Goal: Communication & Community: Answer question/provide support

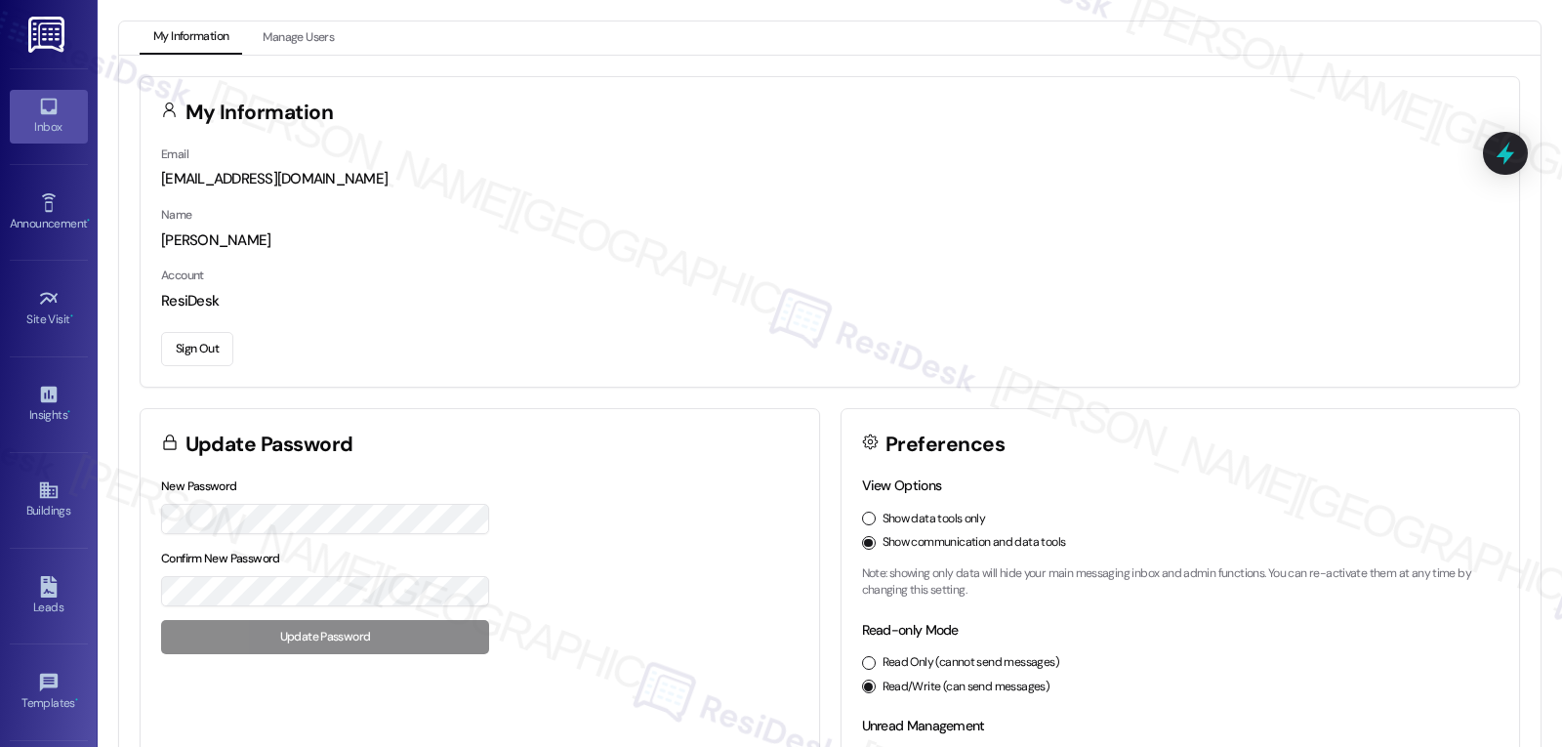
click at [40, 119] on div "Inbox" at bounding box center [49, 127] width 98 height 20
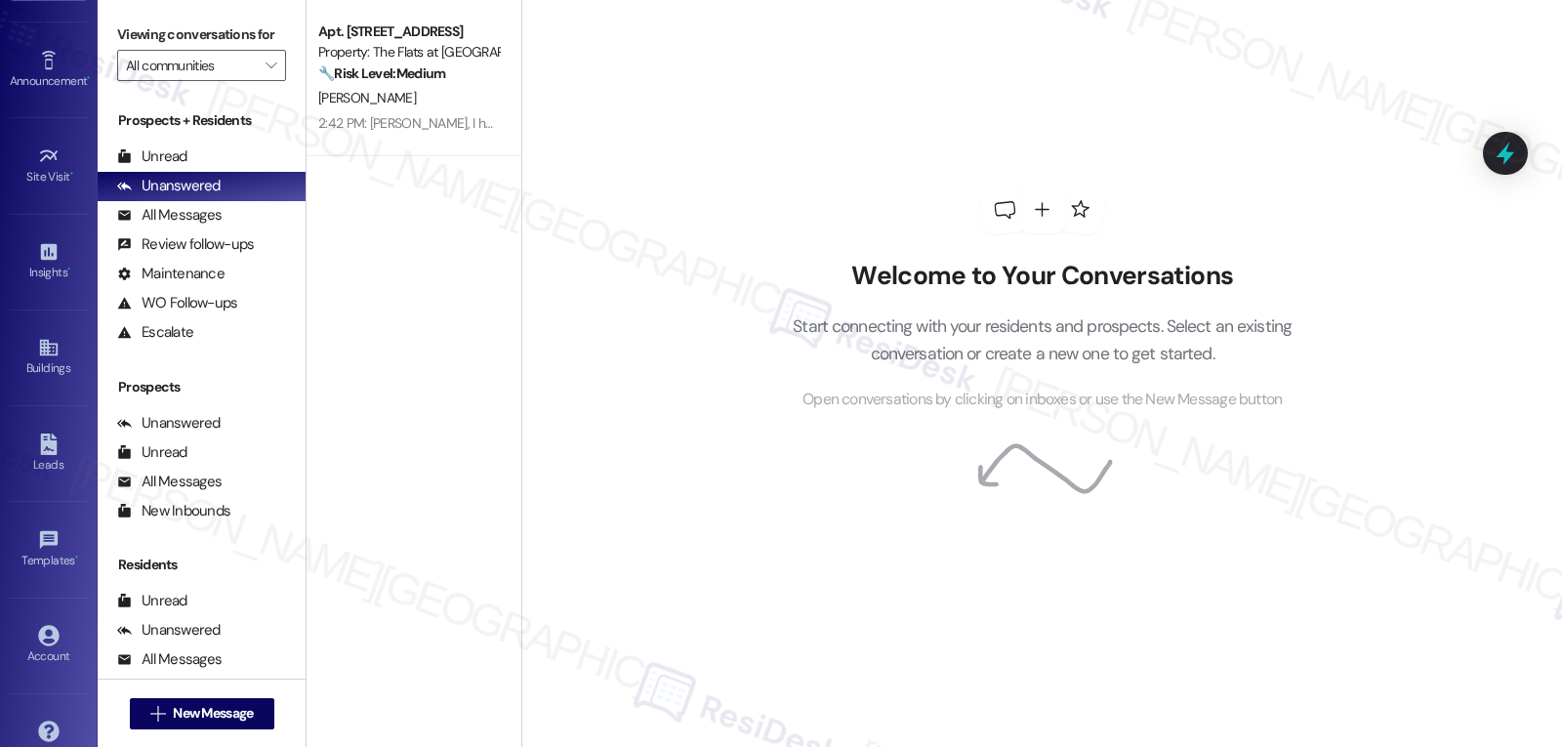
scroll to position [184, 0]
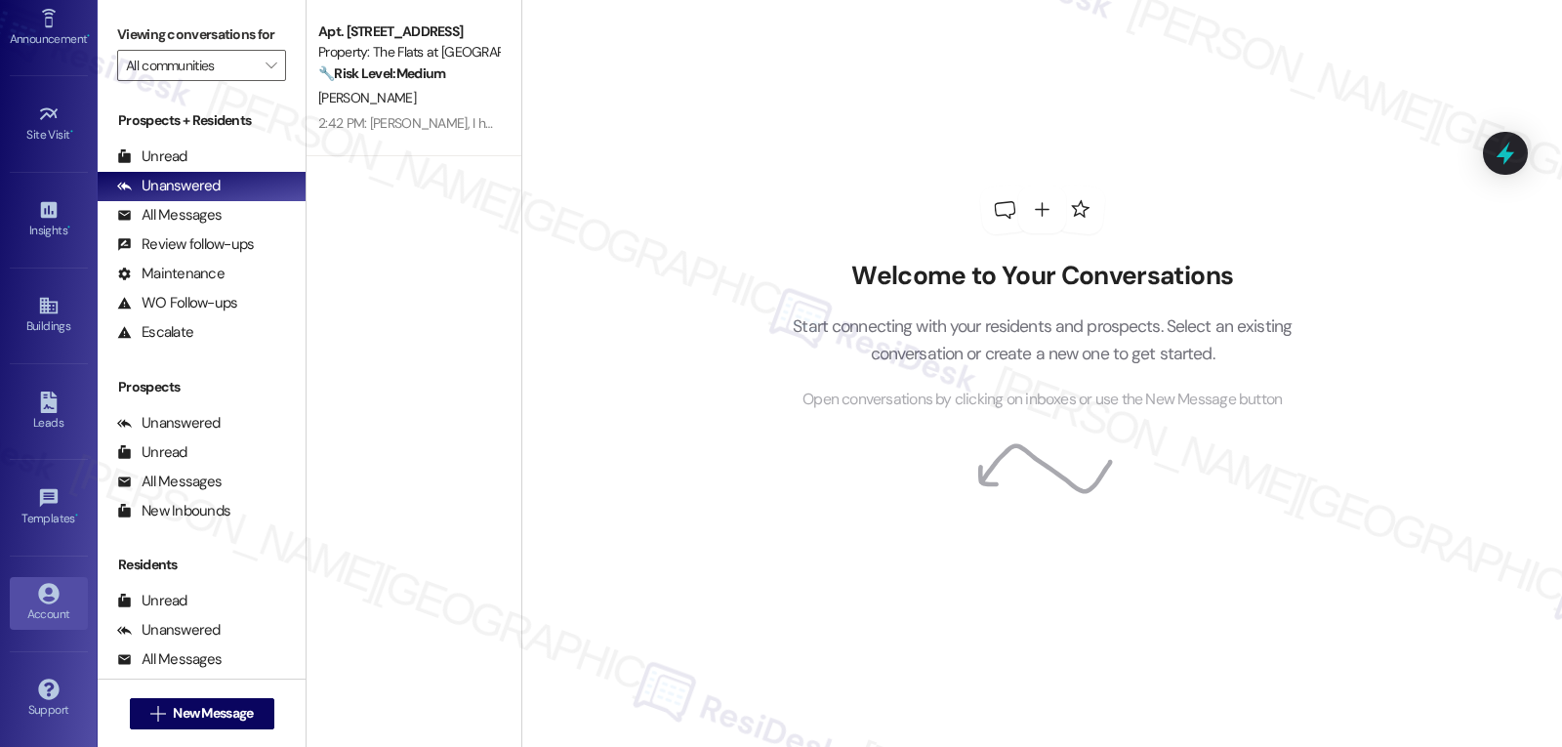
click at [38, 615] on div "Account" at bounding box center [49, 614] width 98 height 20
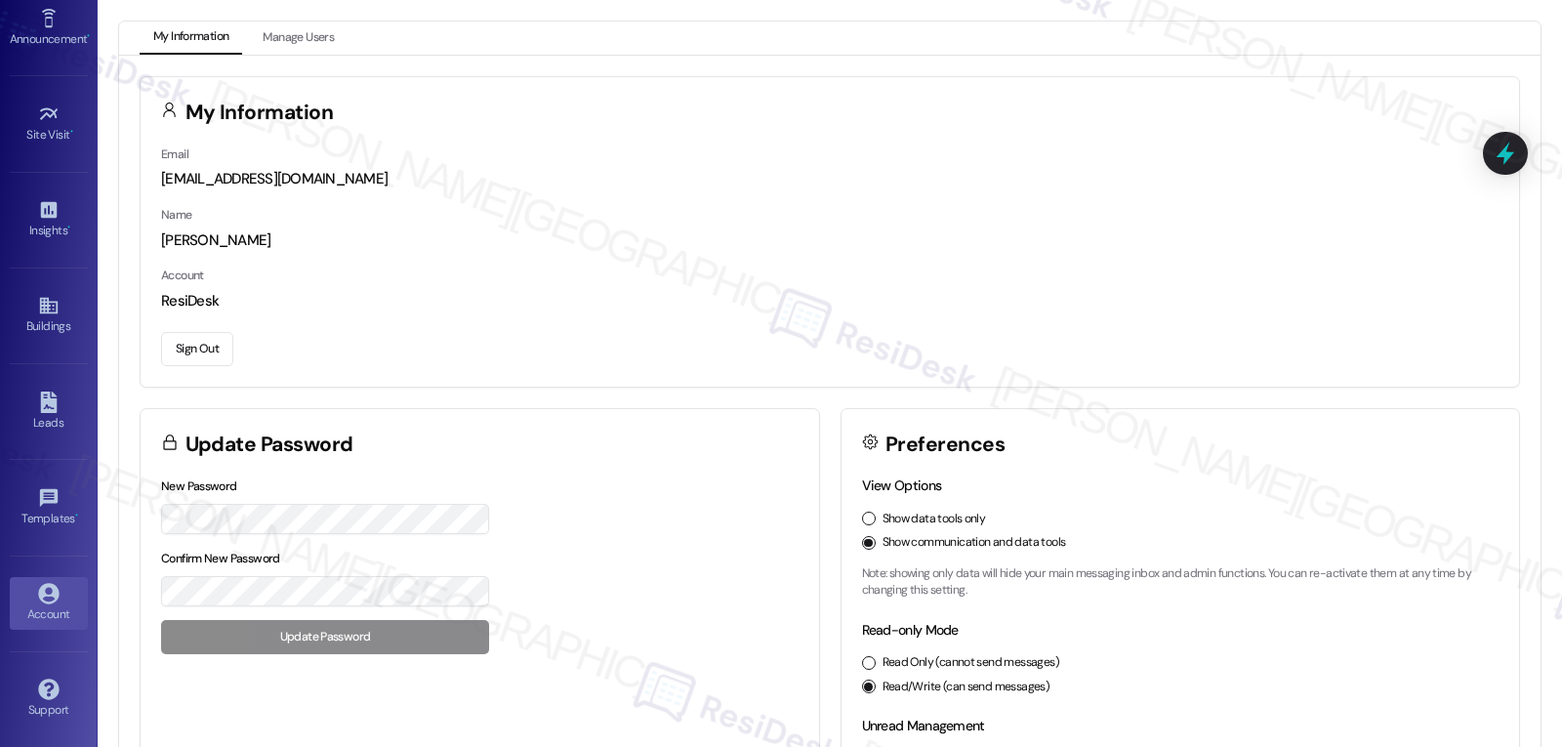
click at [189, 341] on button "Sign Out" at bounding box center [197, 349] width 72 height 34
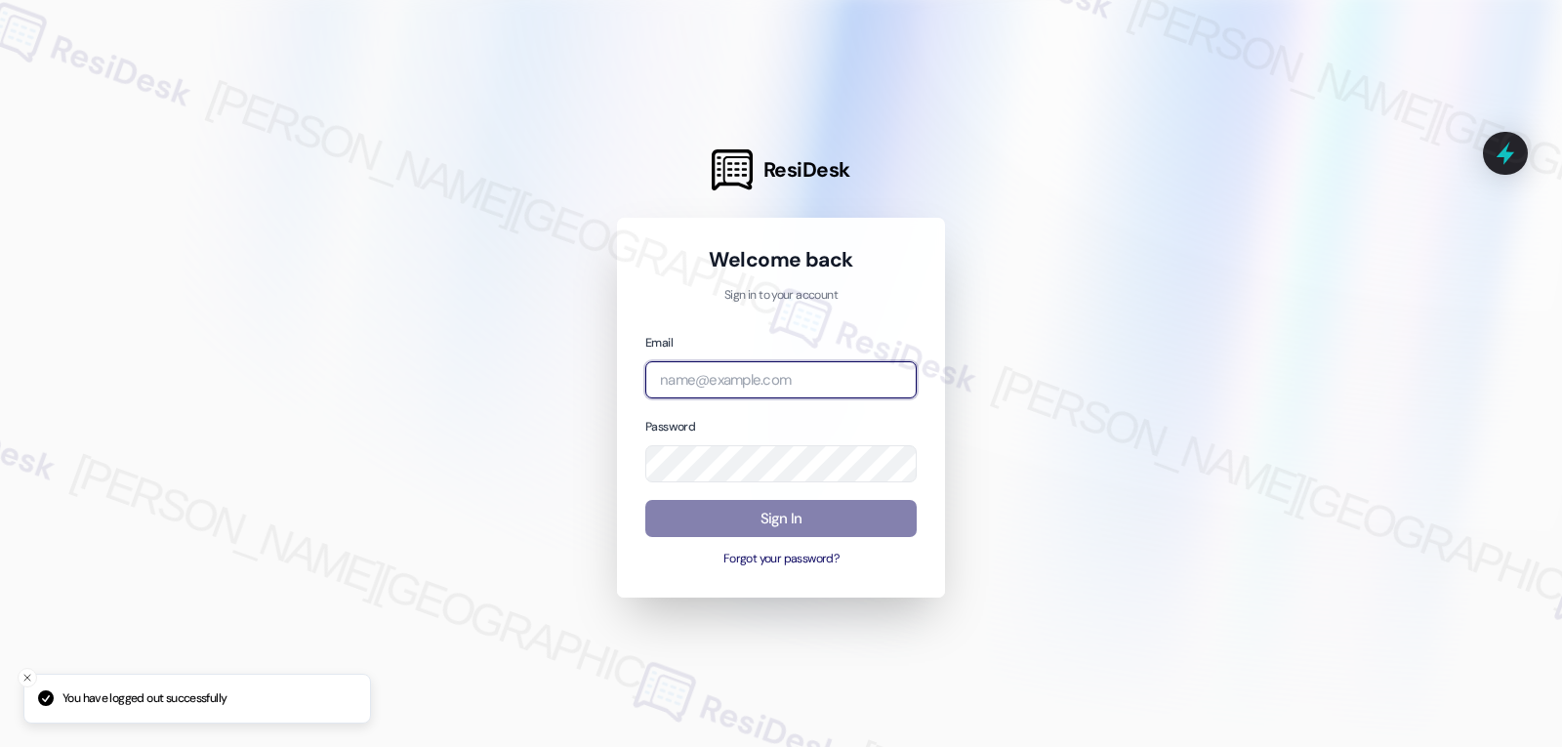
click at [722, 376] on input "email" at bounding box center [780, 380] width 271 height 38
click at [832, 370] on input "email" at bounding box center [780, 380] width 271 height 38
paste input "automated-surveys-gsa-jomar.punay@gsa.com"
type input "automated-surveys-gsa-jomar.punay@gsa.com"
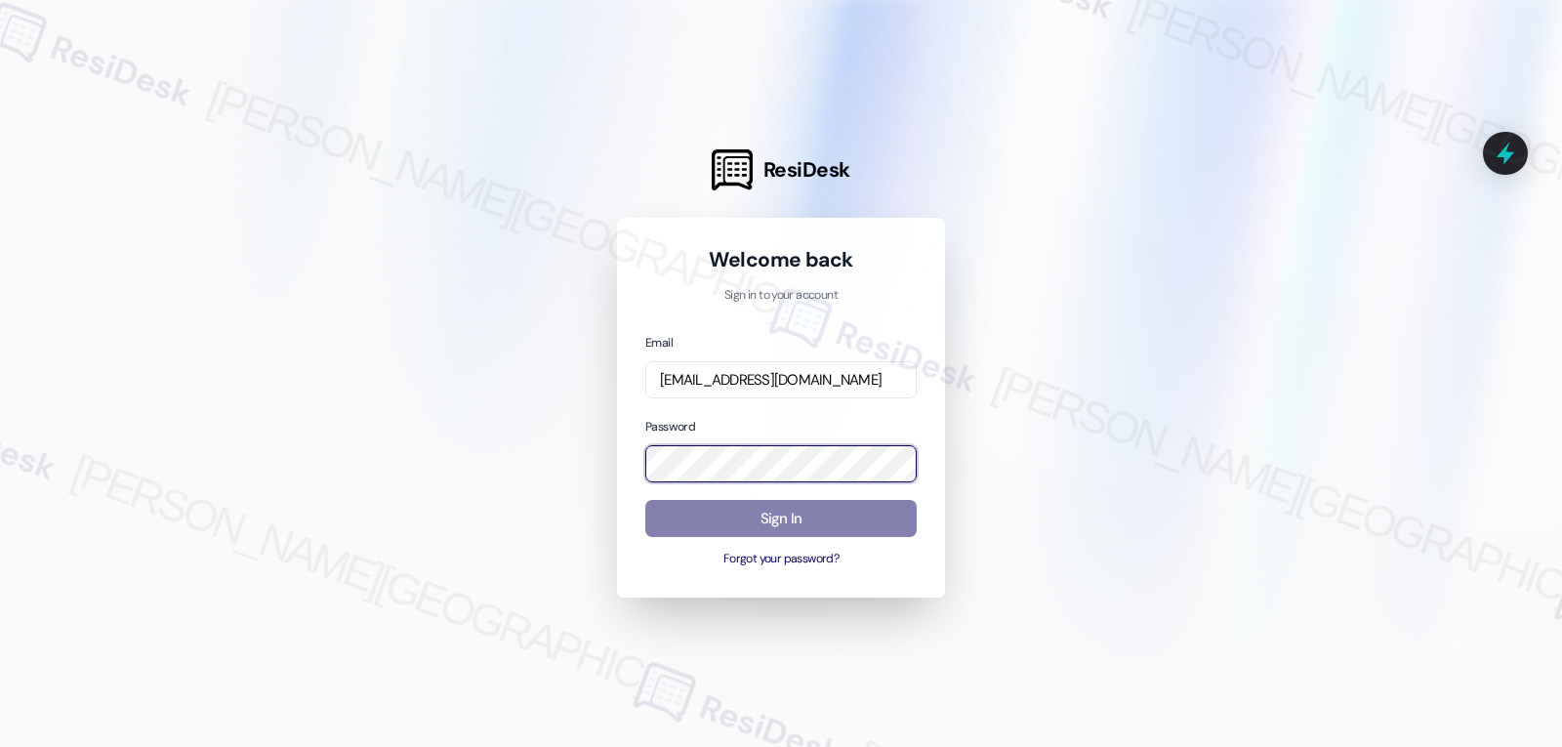
scroll to position [0, 0]
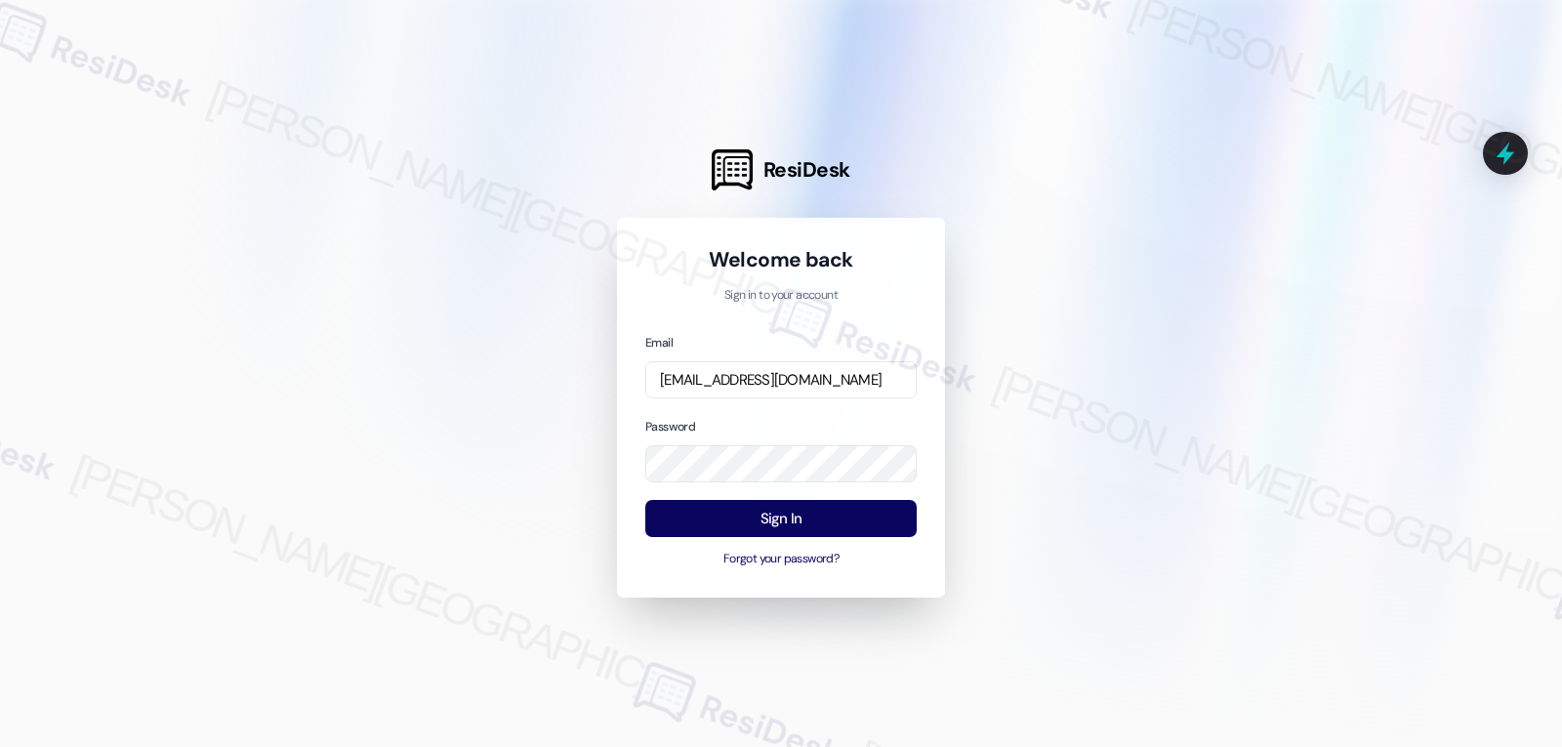
click at [751, 424] on div "Password" at bounding box center [780, 449] width 271 height 67
click at [812, 521] on button "Sign In" at bounding box center [780, 519] width 271 height 38
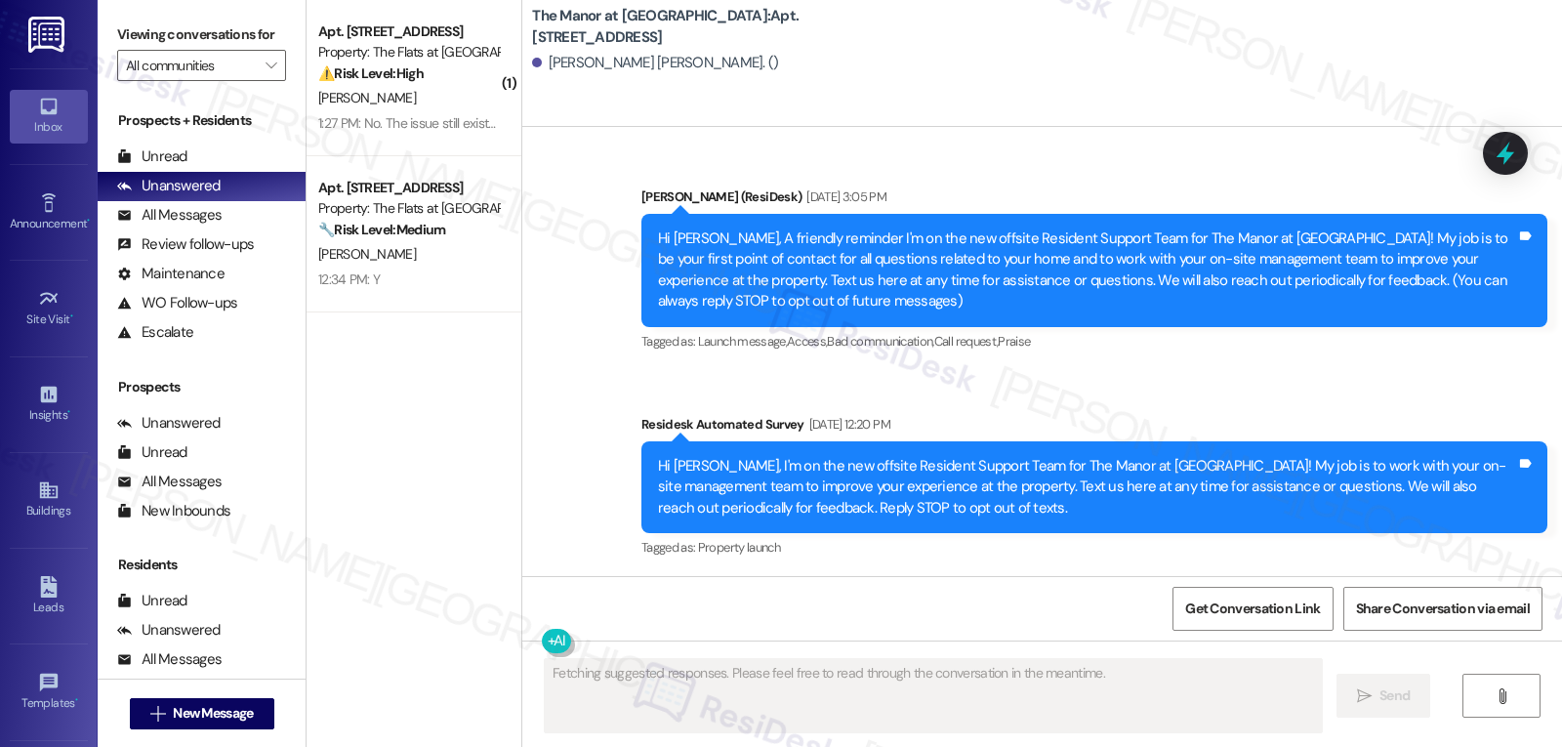
scroll to position [11979, 0]
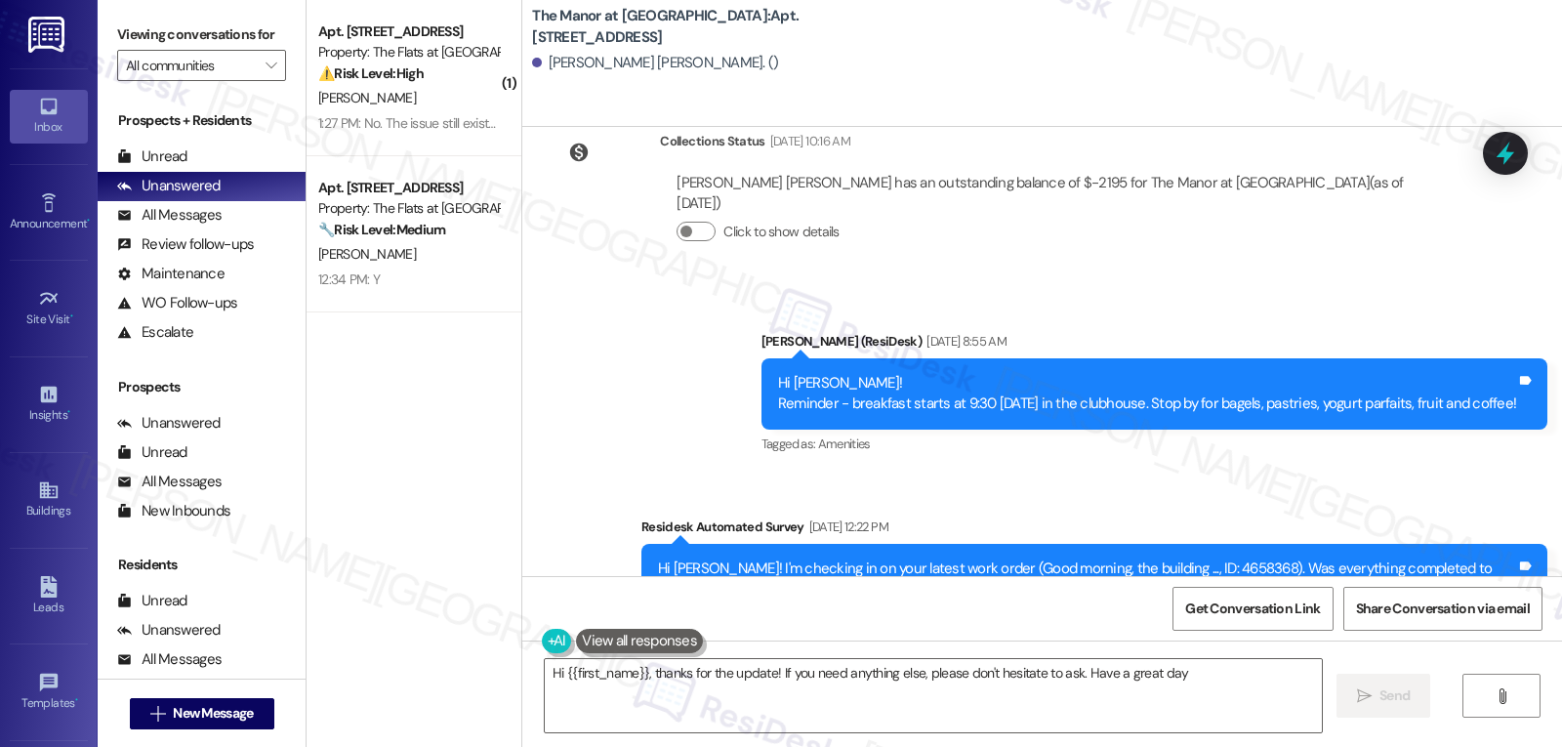
type textarea "Hi {{first_name}}, thanks for the update! If you need anything else, please don…"
drag, startPoint x: 521, startPoint y: 22, endPoint x: 742, endPoint y: 20, distance: 220.6
click at [742, 20] on div "The Manor at [GEOGRAPHIC_DATA]: Apt. 335, [STREET_ADDRESS] [PERSON_NAME] [PERSO…" at bounding box center [1042, 44] width 1040 height 78
copy b "The Manor at [GEOGRAPHIC_DATA]: Apt. 335"
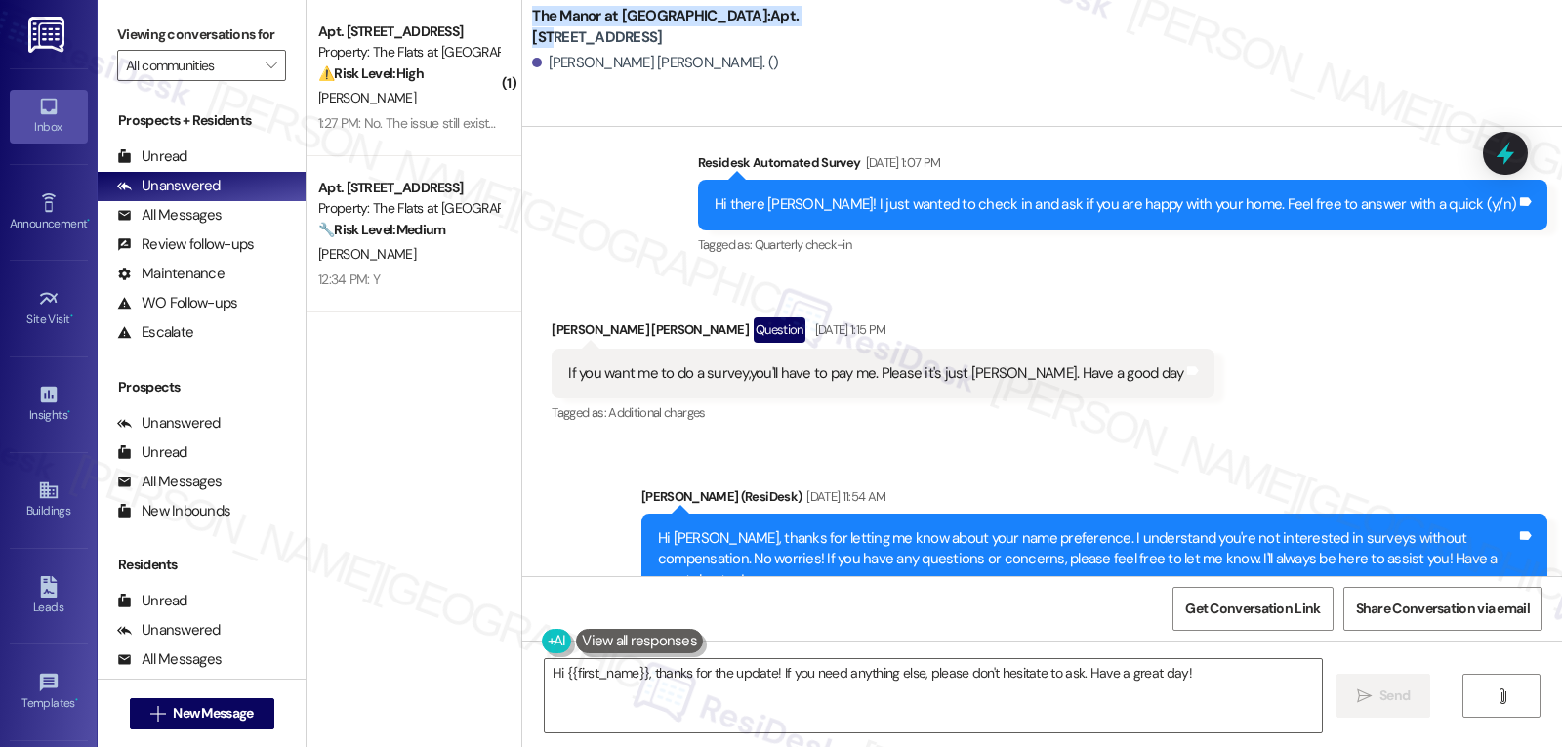
scroll to position [9636, 0]
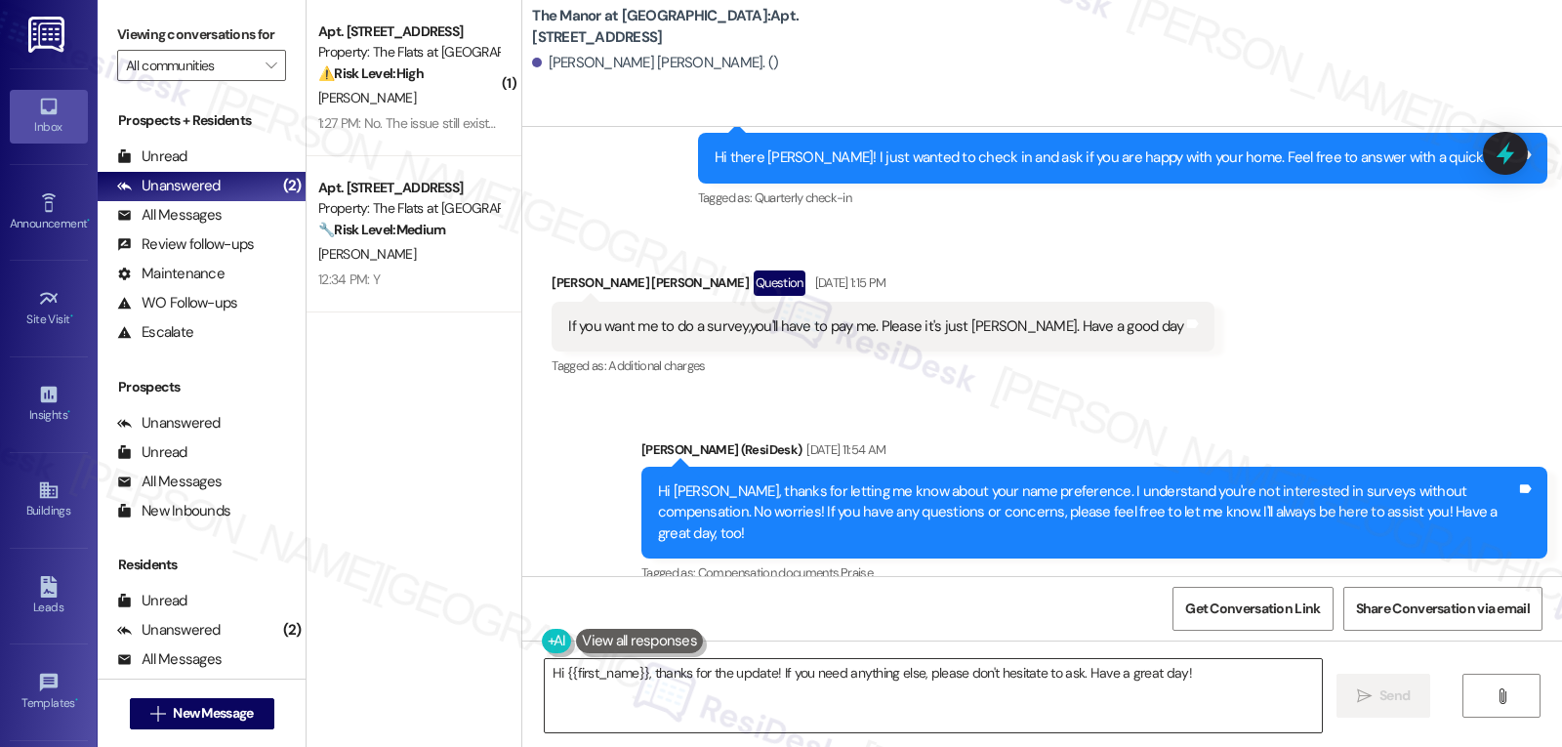
click at [1091, 693] on textarea "Hi {{first_name}}, thanks for the update! If you need anything else, please don…" at bounding box center [933, 695] width 777 height 73
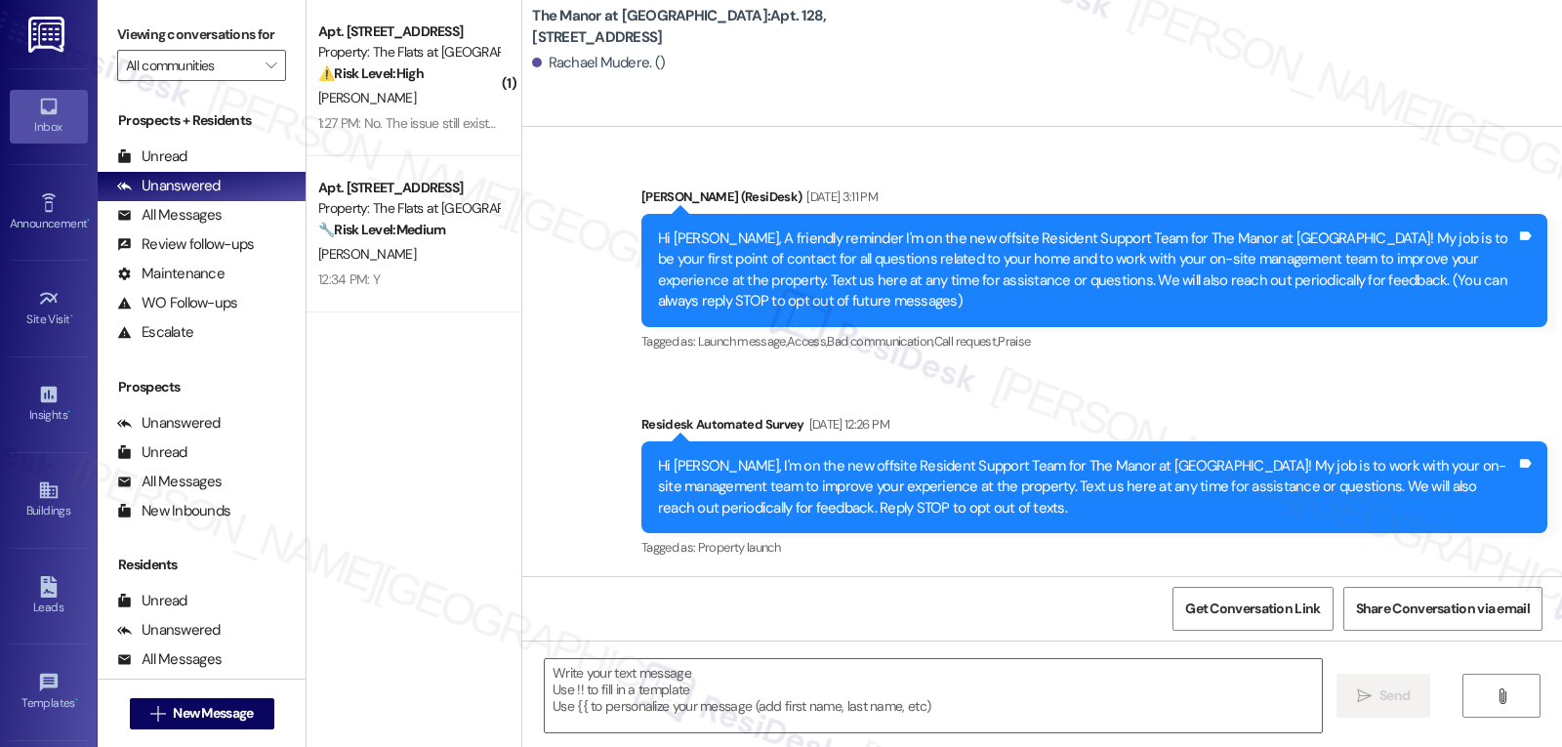
scroll to position [12797, 0]
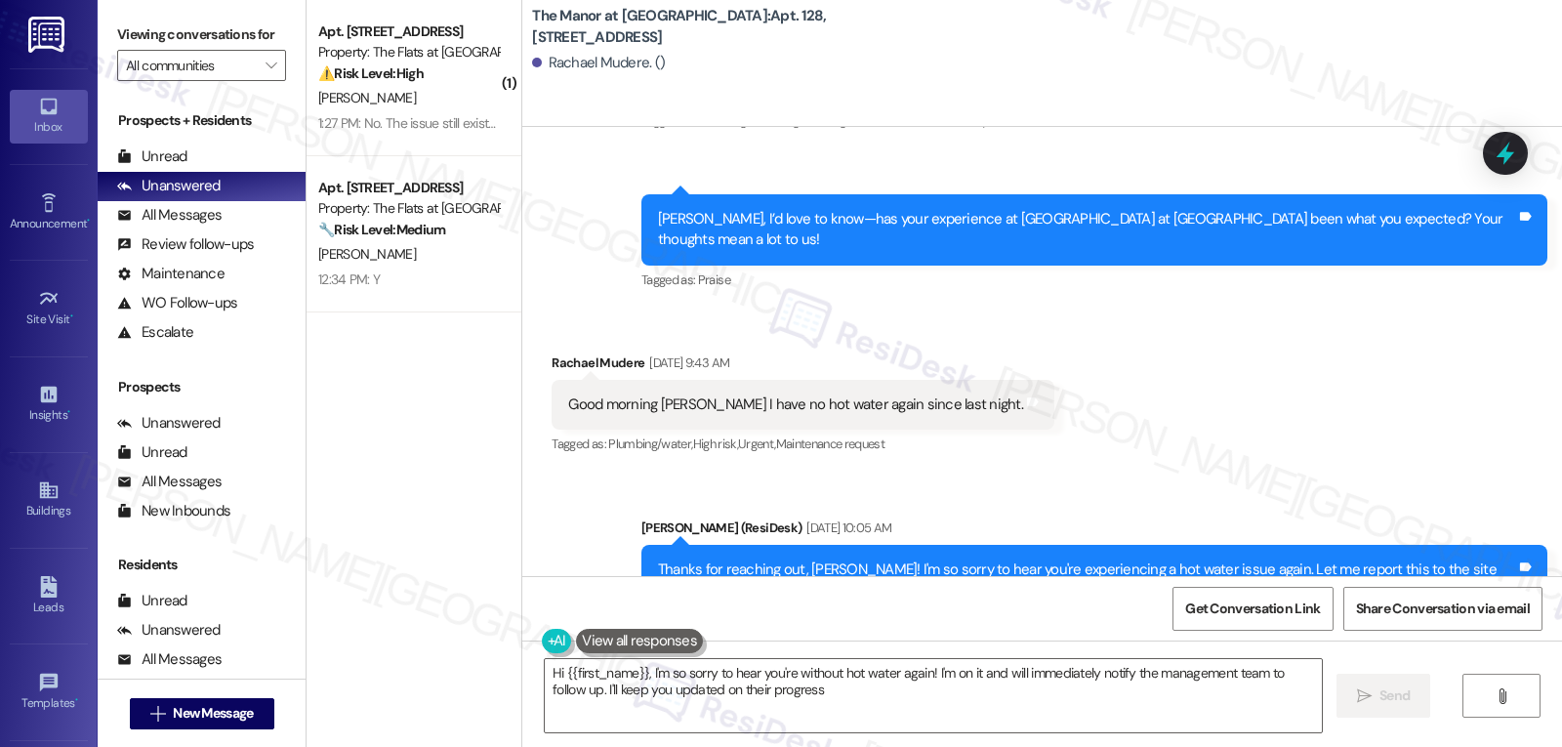
type textarea "Hi {{first_name}}, I'm so sorry to hear you're without hot water again! I'm on …"
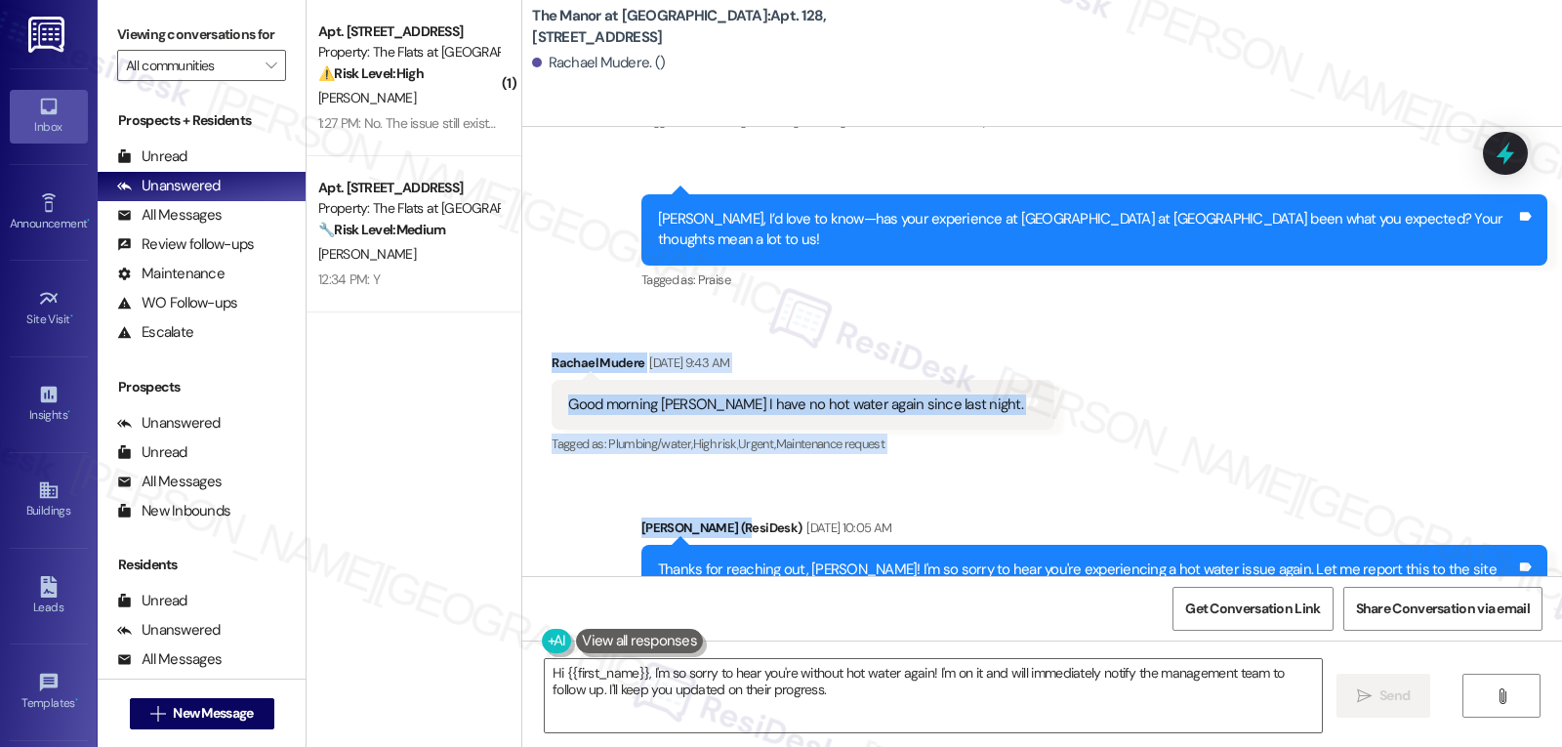
drag, startPoint x: 527, startPoint y: 273, endPoint x: 1039, endPoint y: 416, distance: 531.0
click at [1039, 416] on div "Announcement, sent via SMS [PERSON_NAME] (ResiDesk) [DATE] 3:11 PM Hi [PERSON_N…" at bounding box center [1042, 351] width 1040 height 449
click at [650, 705] on textarea "Hi {{first_name}}, I'm so sorry to hear you're without hot water again! I'm on …" at bounding box center [933, 695] width 777 height 73
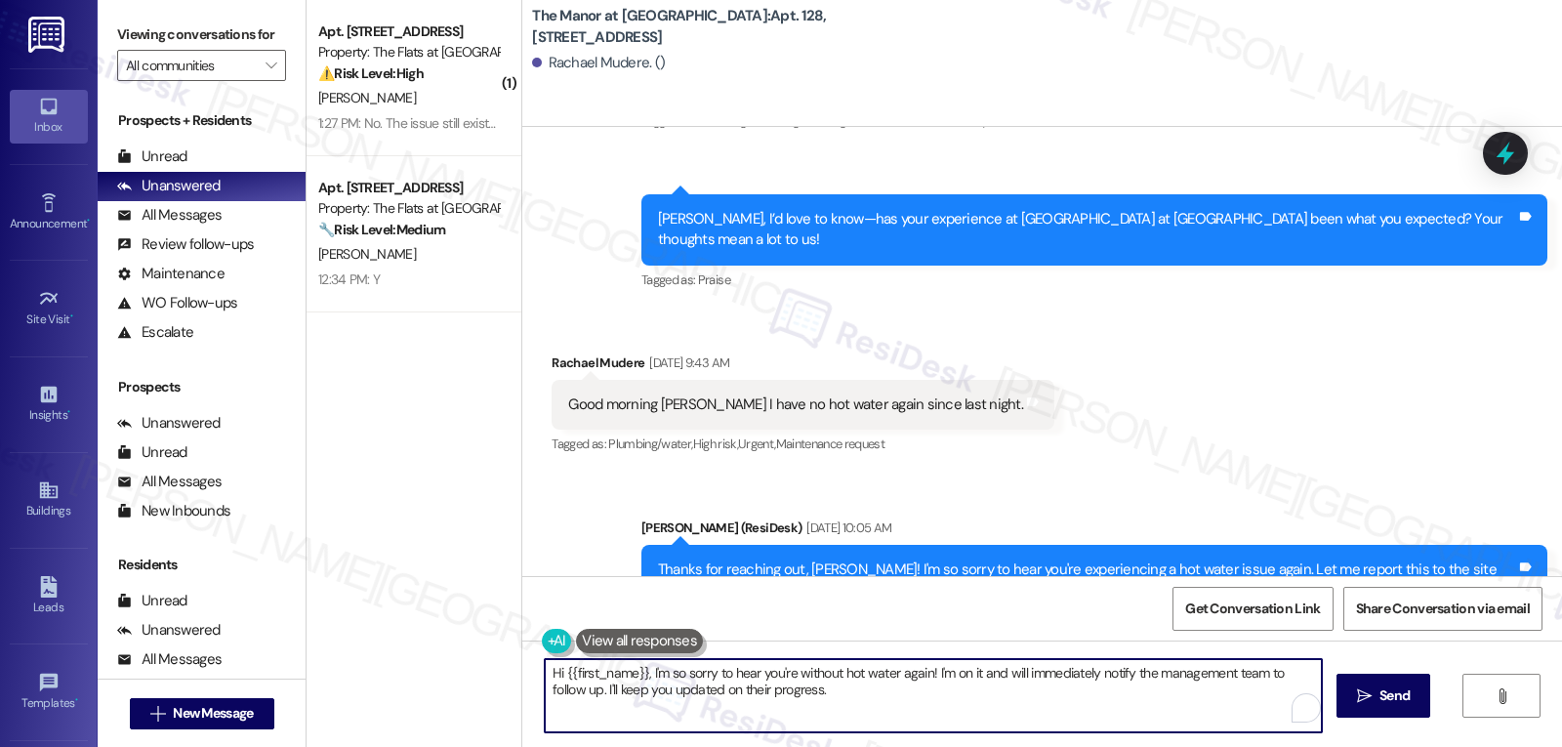
drag, startPoint x: 640, startPoint y: 680, endPoint x: 1262, endPoint y: 760, distance: 627.0
click at [1262, 746] on html "Inbox Go to Inbox Announcement • Send A Text Announcement Site Visit • Go to Si…" at bounding box center [781, 373] width 1562 height 747
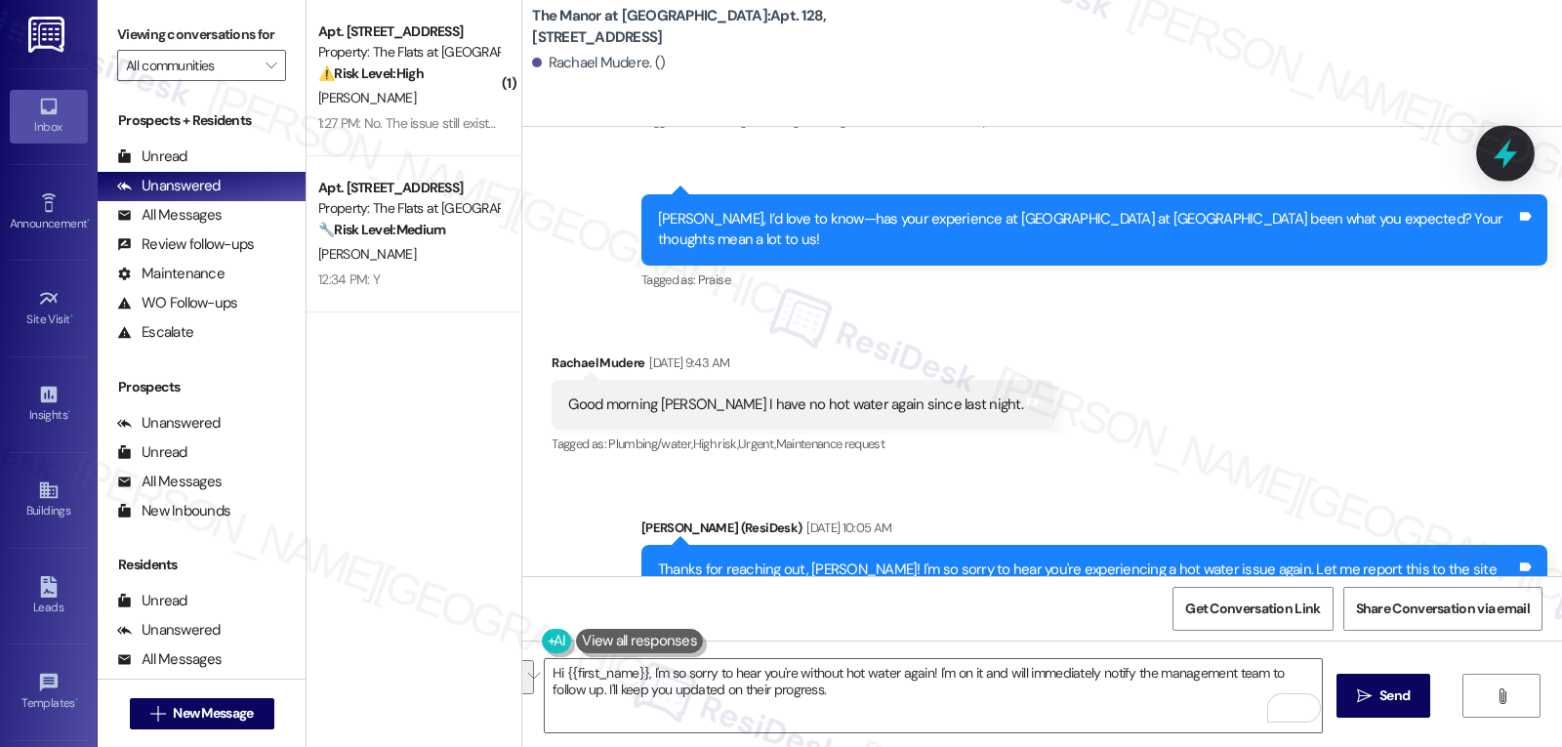
click at [1405, 156] on icon at bounding box center [1505, 153] width 33 height 33
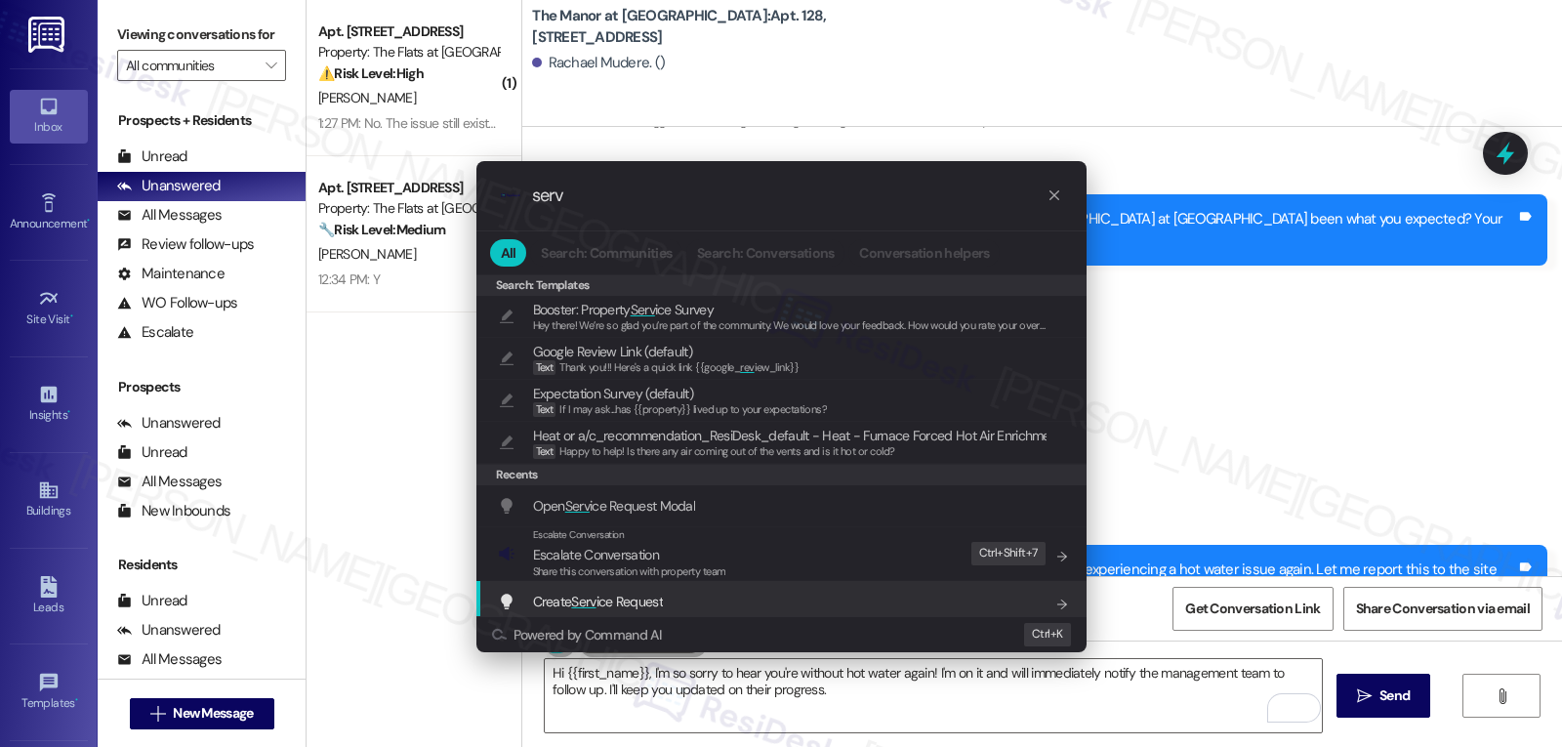
type input "serv"
click at [878, 717] on div ".cls-1{fill:#0a055f;}.cls-2{fill:#0cc4c4;} resideskLogoBlueOrange serv All Sear…" at bounding box center [781, 373] width 1562 height 747
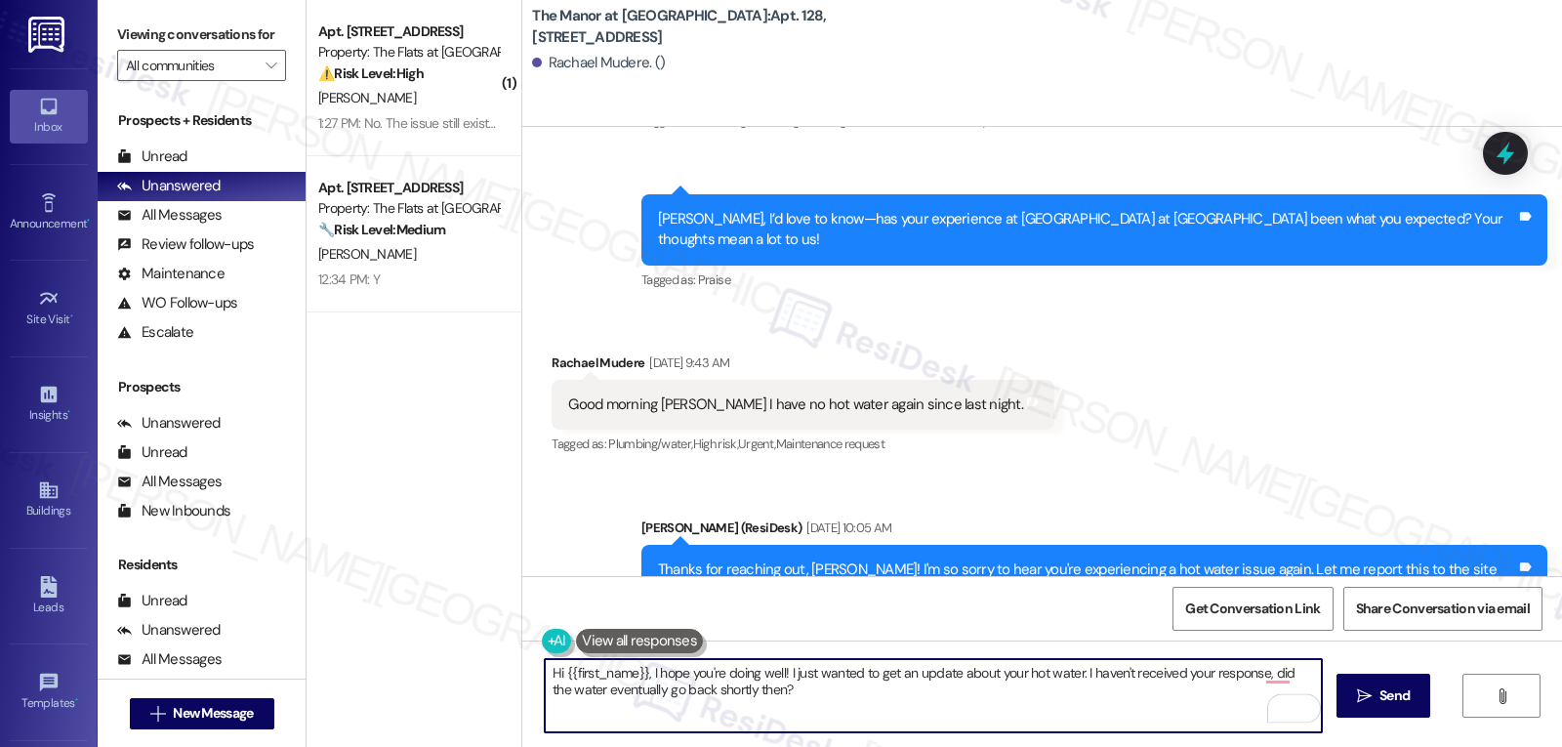
click at [859, 707] on textarea "Hi {{first_name}}, I hope you're doing well! I just wanted to get an update abo…" at bounding box center [933, 695] width 777 height 73
click at [860, 701] on textarea "Hi {{first_name}}, I hope you're doing well! I just wanted to get an update abo…" at bounding box center [933, 695] width 777 height 73
click at [888, 678] on textarea "Hi {{first_name}}, I hope you're doing well! I just wanted to get an update abo…" at bounding box center [933, 695] width 777 height 73
click at [905, 714] on textarea "Hi {{first_name}}, I hope you're doing well! I just wanted to get an update abo…" at bounding box center [933, 695] width 777 height 73
type textarea "Hi {{first_name}}, I hope you're doing well! I just wanted to get an update abo…"
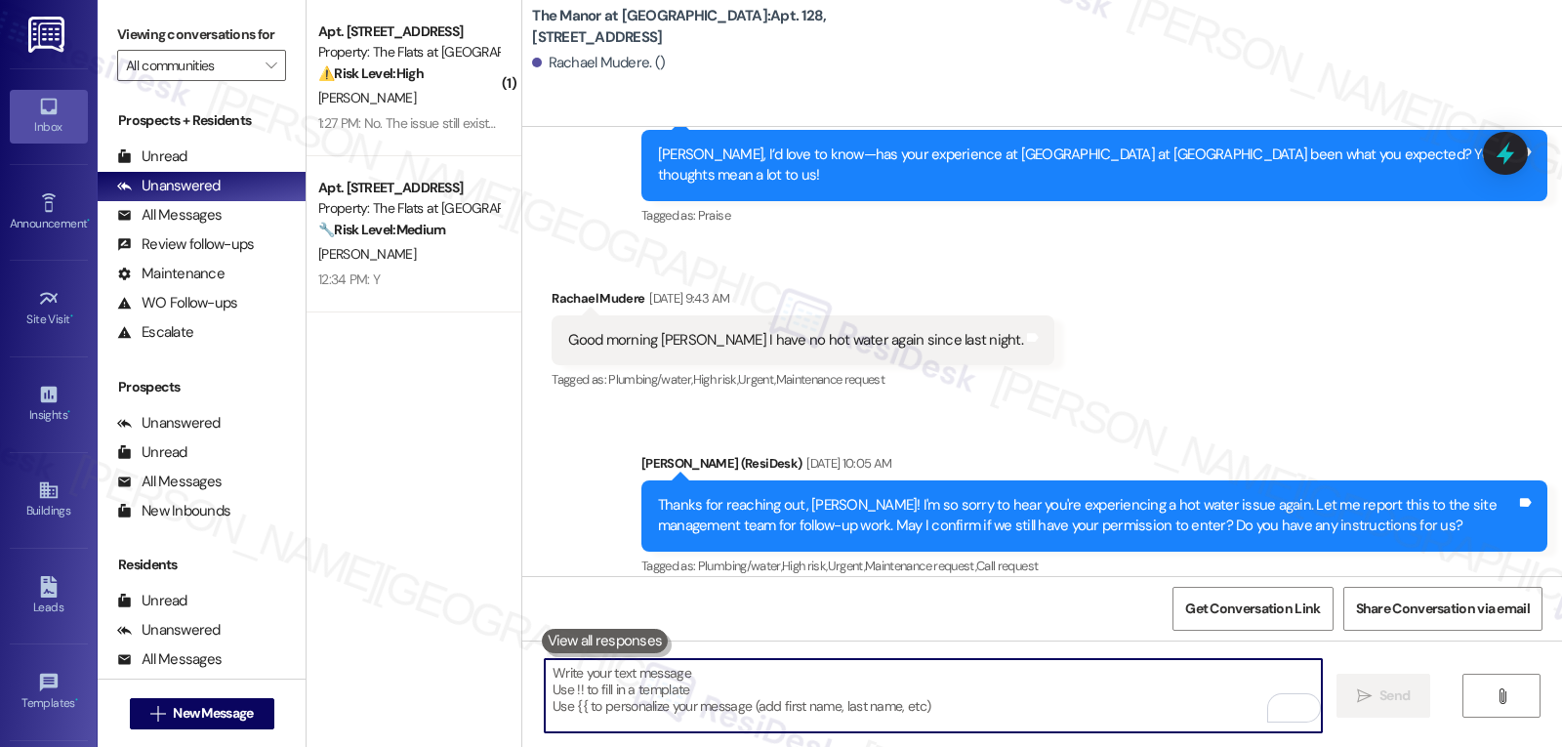
scroll to position [12954, 0]
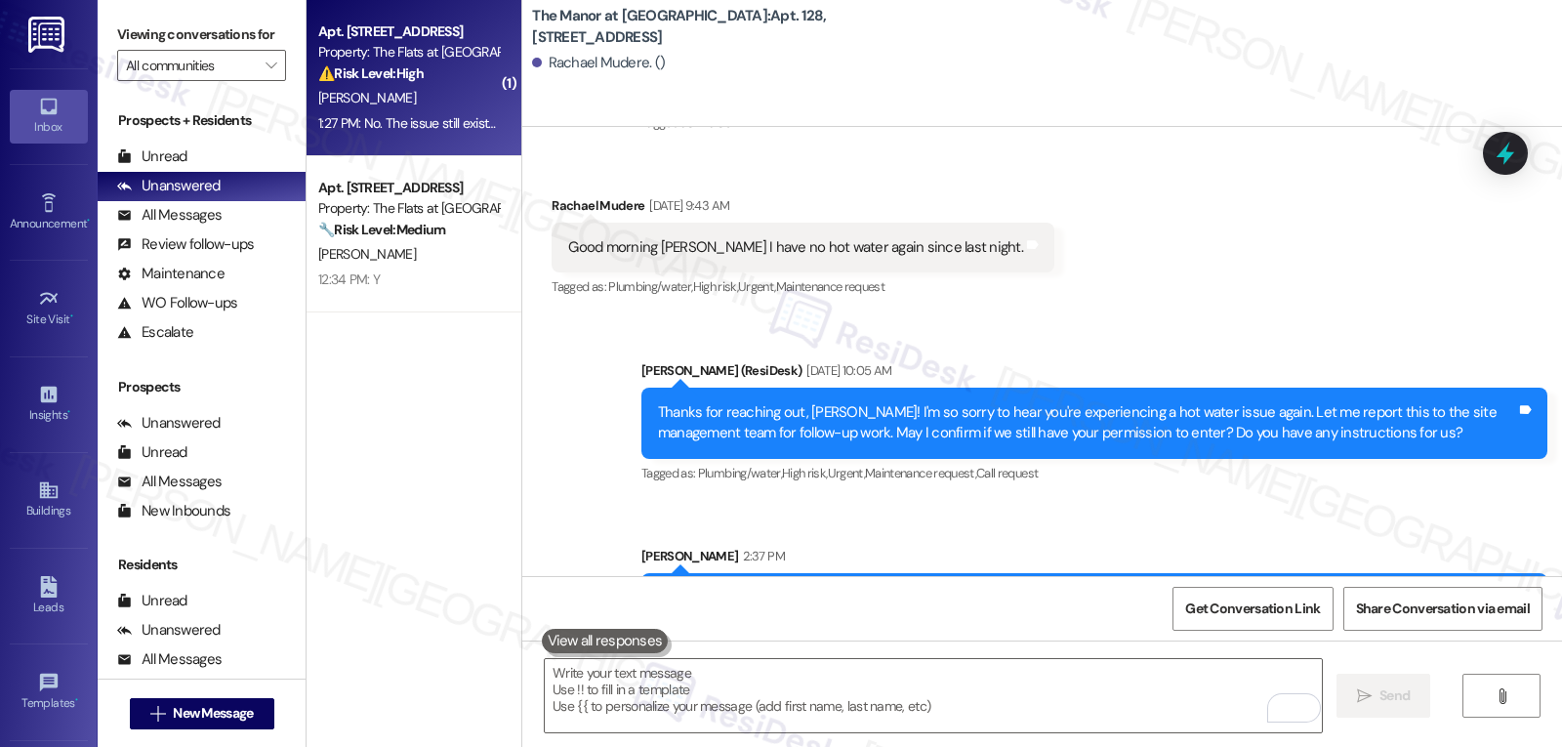
click at [422, 130] on div "1:27 PM: No. The issue still exists. I was under the impression the unit would …" at bounding box center [627, 123] width 619 height 18
type textarea "Fetching suggested responses. Please feel free to read through the conversation…"
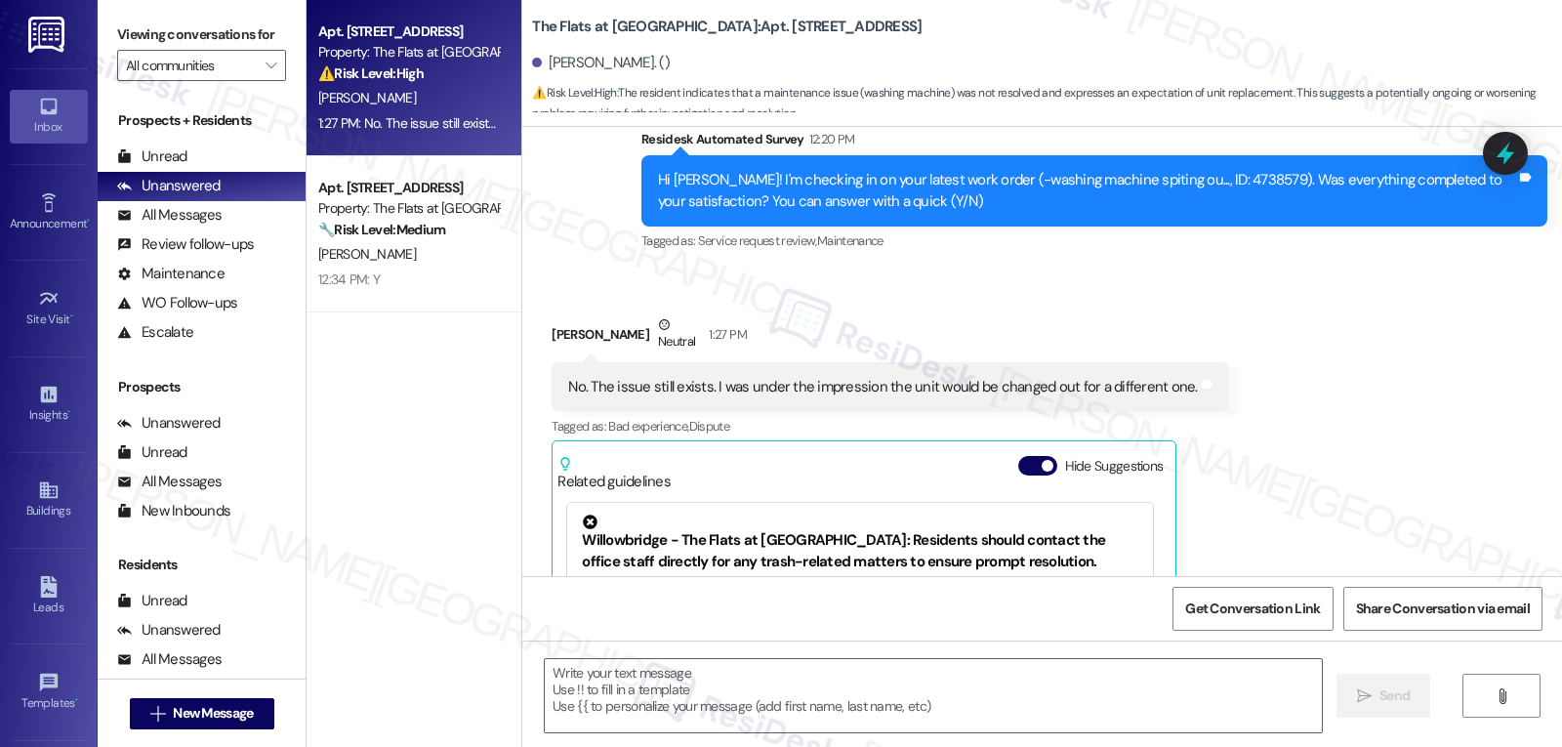
scroll to position [3403, 0]
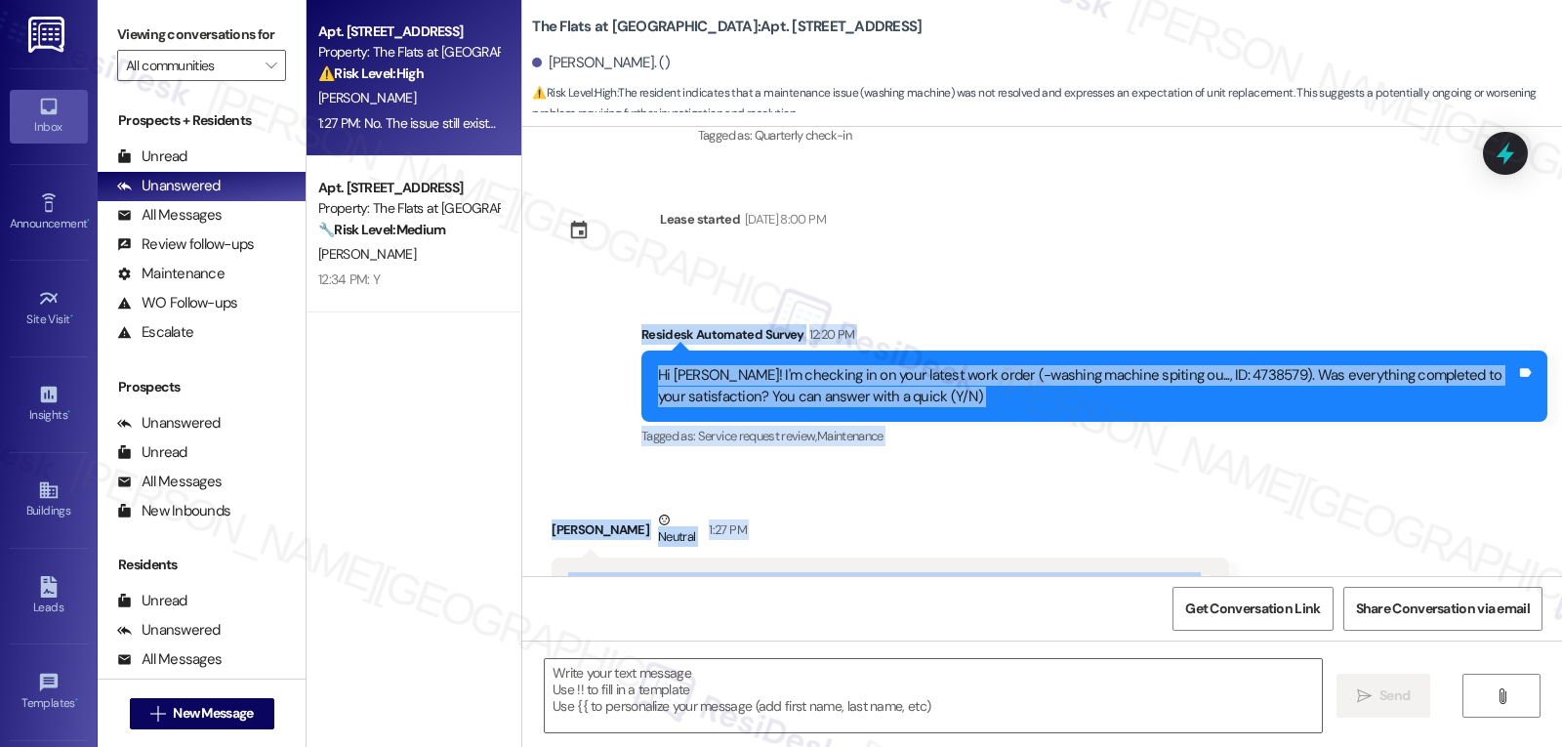
drag, startPoint x: 627, startPoint y: 294, endPoint x: 1212, endPoint y: 547, distance: 637.9
click at [1212, 547] on div "Survey, sent via SMS Residesk Automated Survey [DATE] 2:19 PM This message is p…" at bounding box center [1042, 351] width 1040 height 449
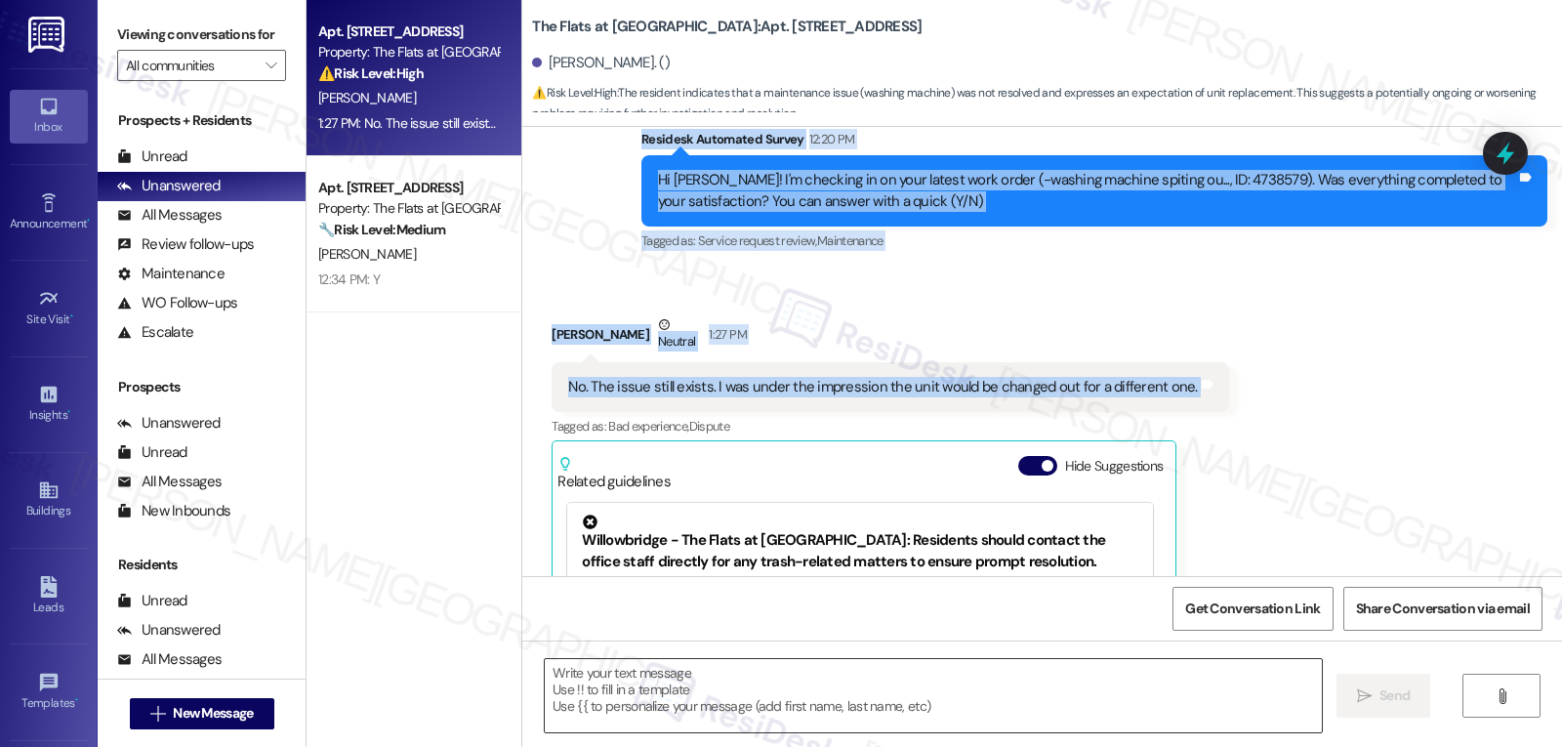
click at [875, 713] on textarea at bounding box center [933, 695] width 777 height 73
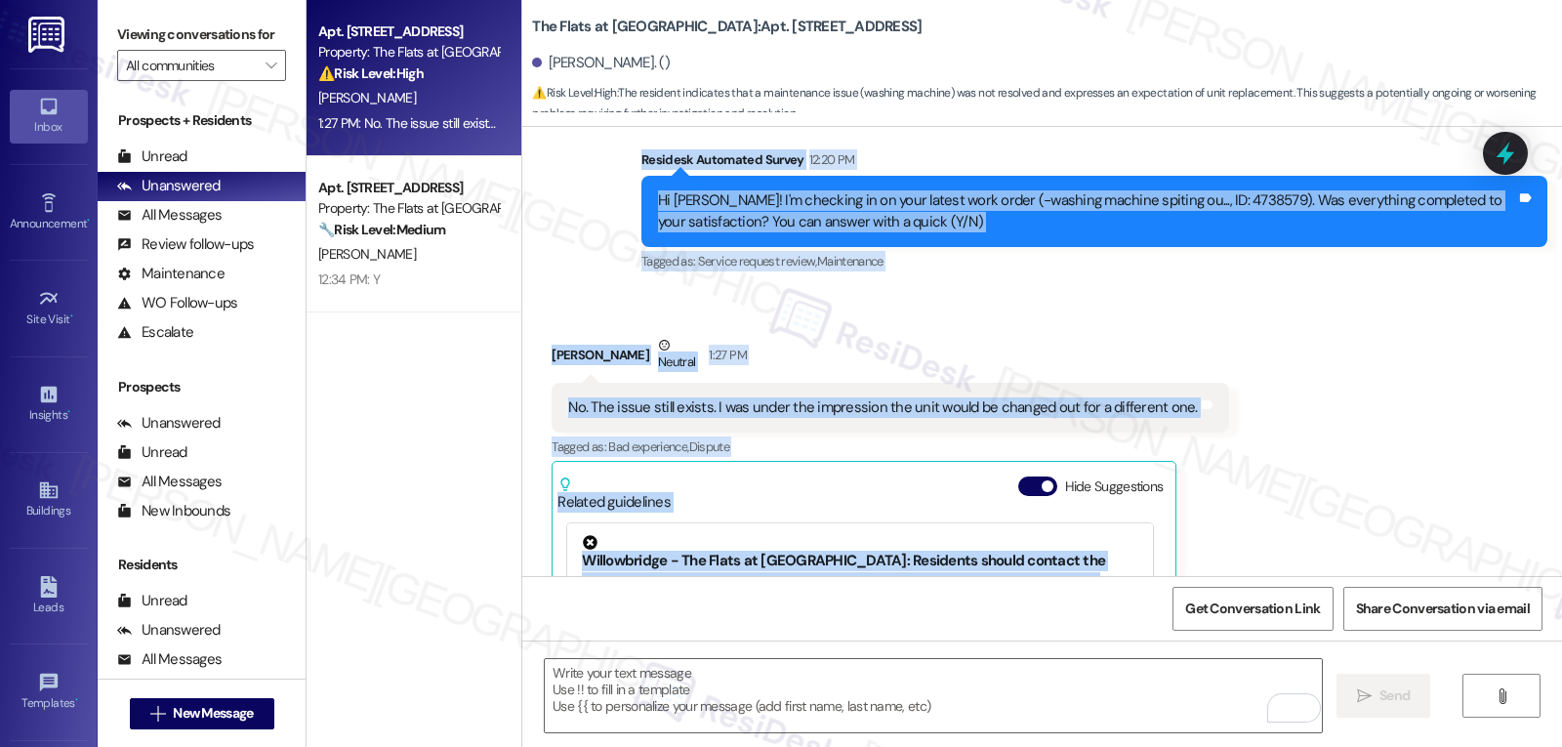
scroll to position [3793, 0]
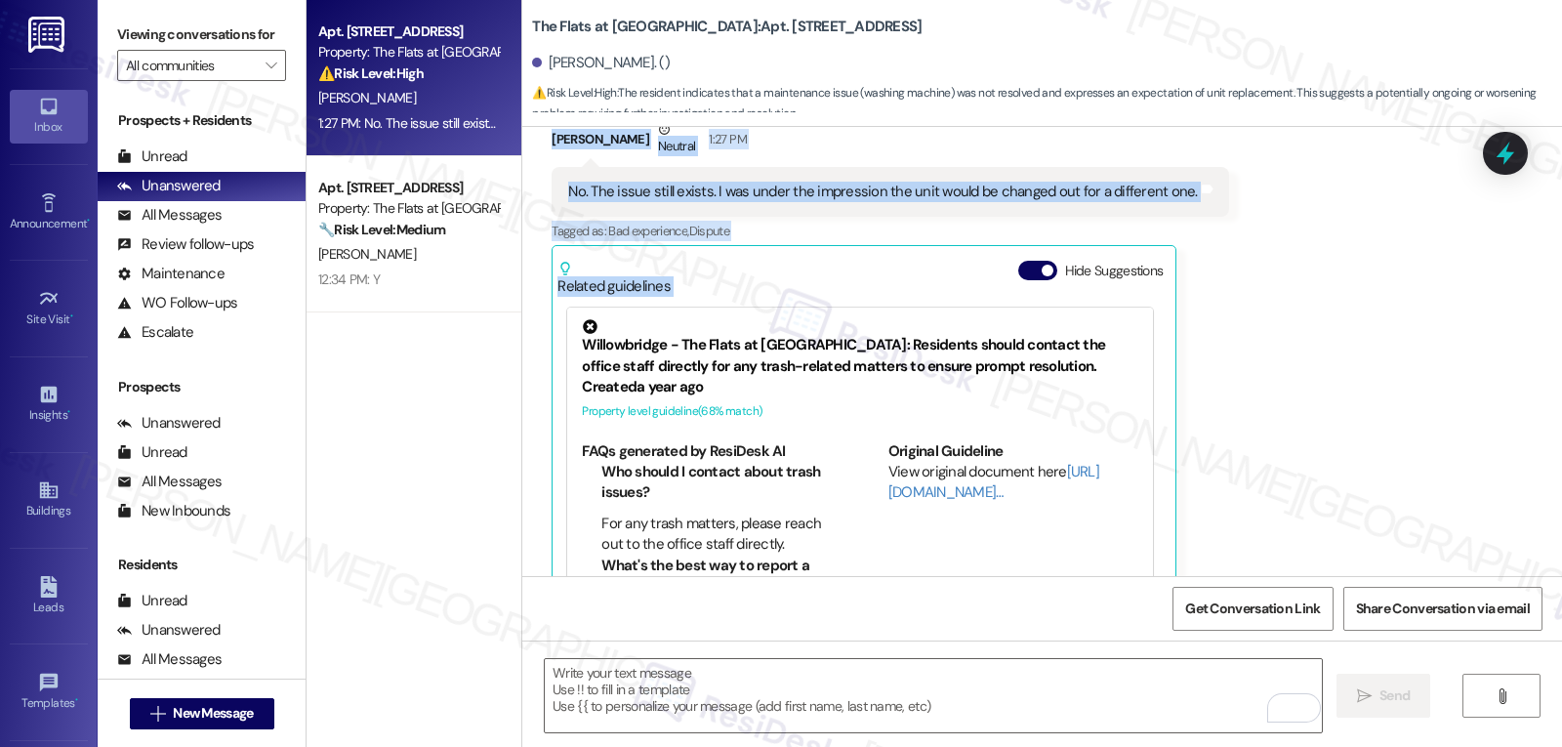
drag, startPoint x: 611, startPoint y: 299, endPoint x: 1272, endPoint y: 246, distance: 663.0
click at [1272, 246] on div "Survey, sent via SMS Residesk Automated Survey [DATE] 2:19 PM This message is p…" at bounding box center [1042, 351] width 1040 height 449
copy div "Residesk Automated Survey 12:20 PM Hi [PERSON_NAME]! I'm checking in on your la…"
click at [862, 704] on textarea "To enrich screen reader interactions, please activate Accessibility in Grammarl…" at bounding box center [933, 695] width 777 height 73
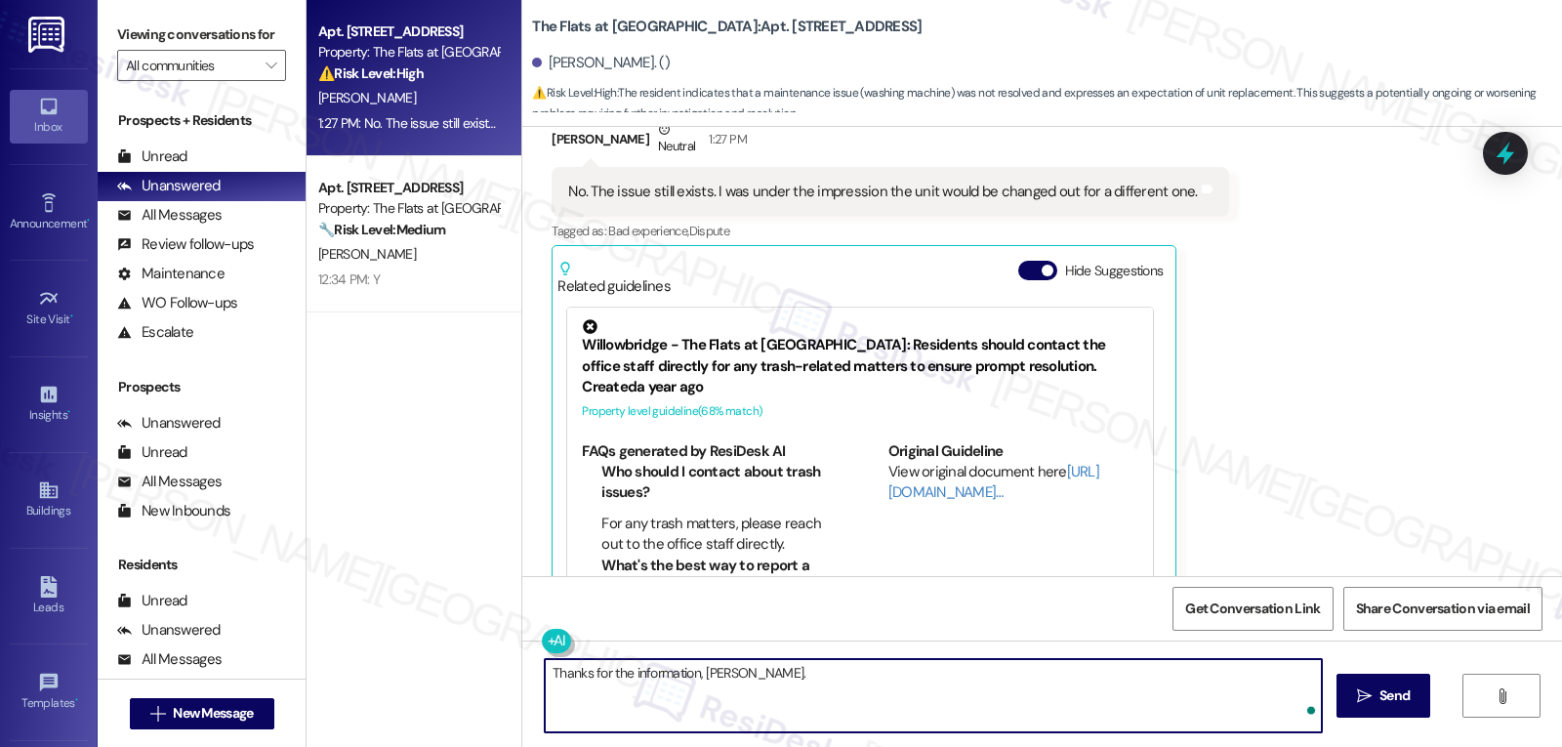
paste textarea "Thanks for letting us know, [PERSON_NAME]. I’m really sorry to hear th"
drag, startPoint x: 745, startPoint y: 671, endPoint x: 944, endPoint y: 675, distance: 199.2
click at [944, 675] on textarea "Thanks for the information, [PERSON_NAME]. Thanks for letting us know, [PERSON_…" at bounding box center [933, 695] width 777 height 73
click at [1077, 675] on textarea "Thanks for the information, [PERSON_NAME]. I’m really sorry to hear that. Did t…" at bounding box center [933, 695] width 777 height 73
click at [1254, 672] on textarea "Thanks for the information, [PERSON_NAME]. I’m really sorry to hear that. Did t…" at bounding box center [933, 695] width 777 height 73
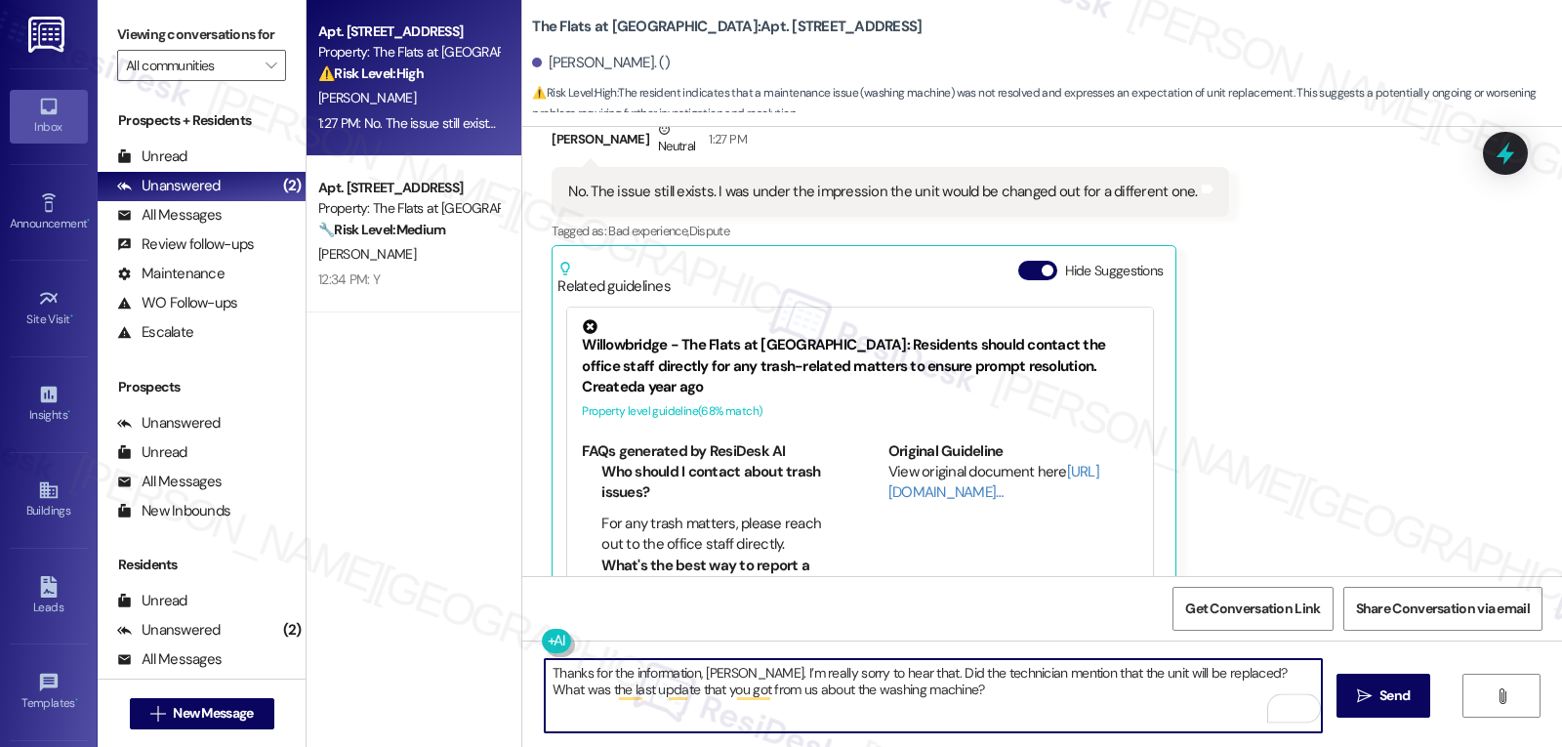
scroll to position [3598, 0]
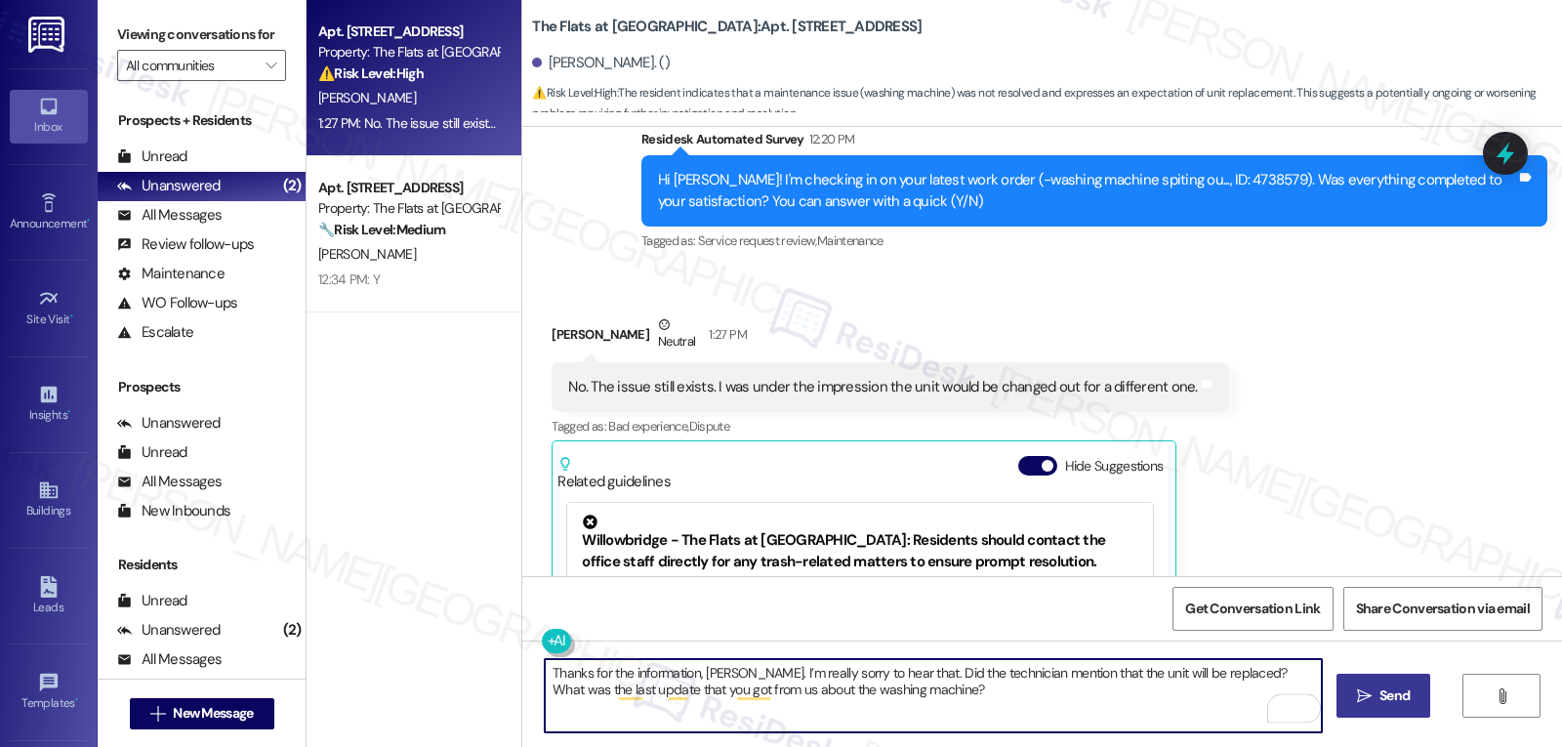
type textarea "Thanks for the information, [PERSON_NAME]. I’m really sorry to hear that. Did t…"
click at [1405, 700] on span "Send" at bounding box center [1394, 695] width 38 height 20
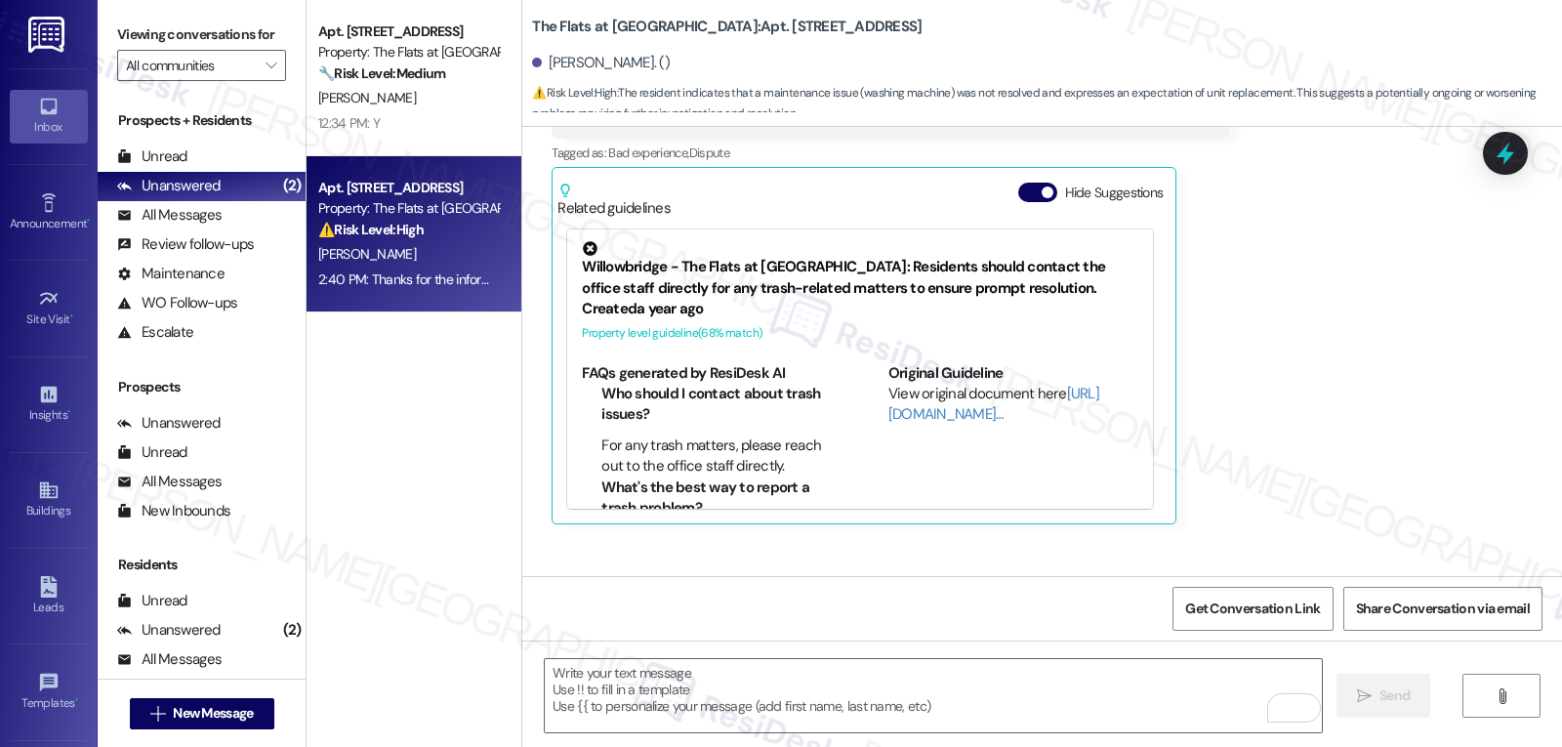
scroll to position [3951, 0]
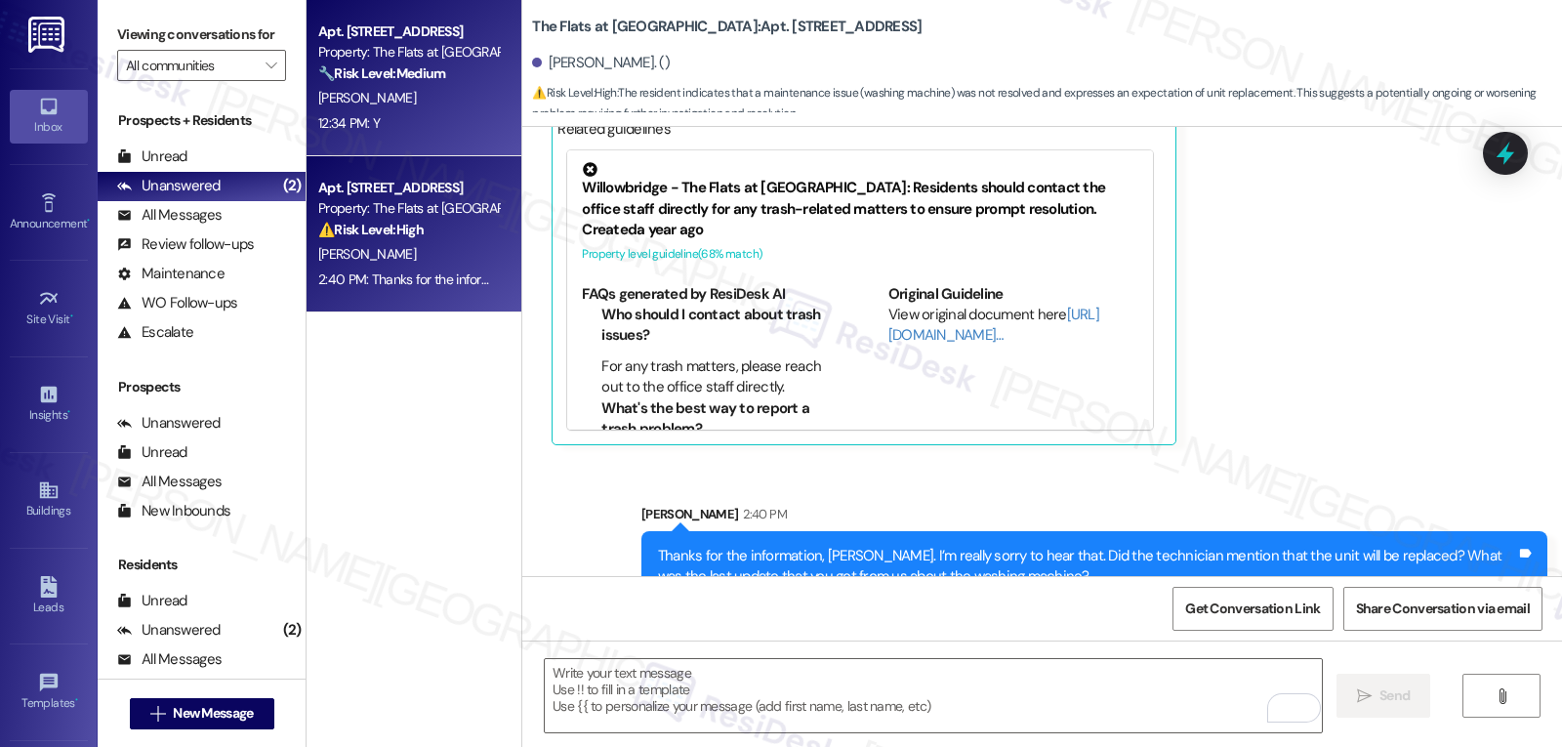
click at [366, 98] on div "[PERSON_NAME]" at bounding box center [408, 98] width 184 height 24
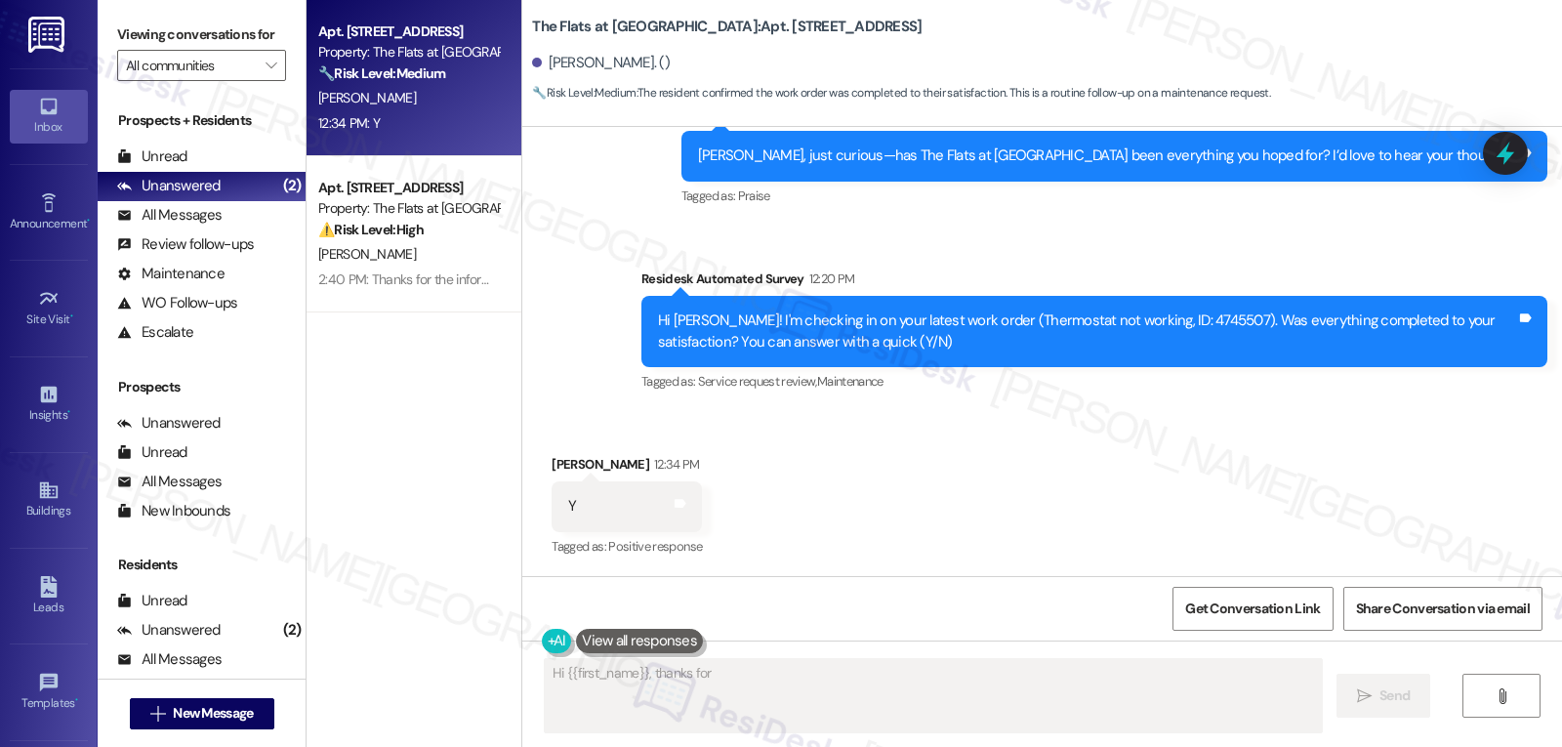
scroll to position [1566, 0]
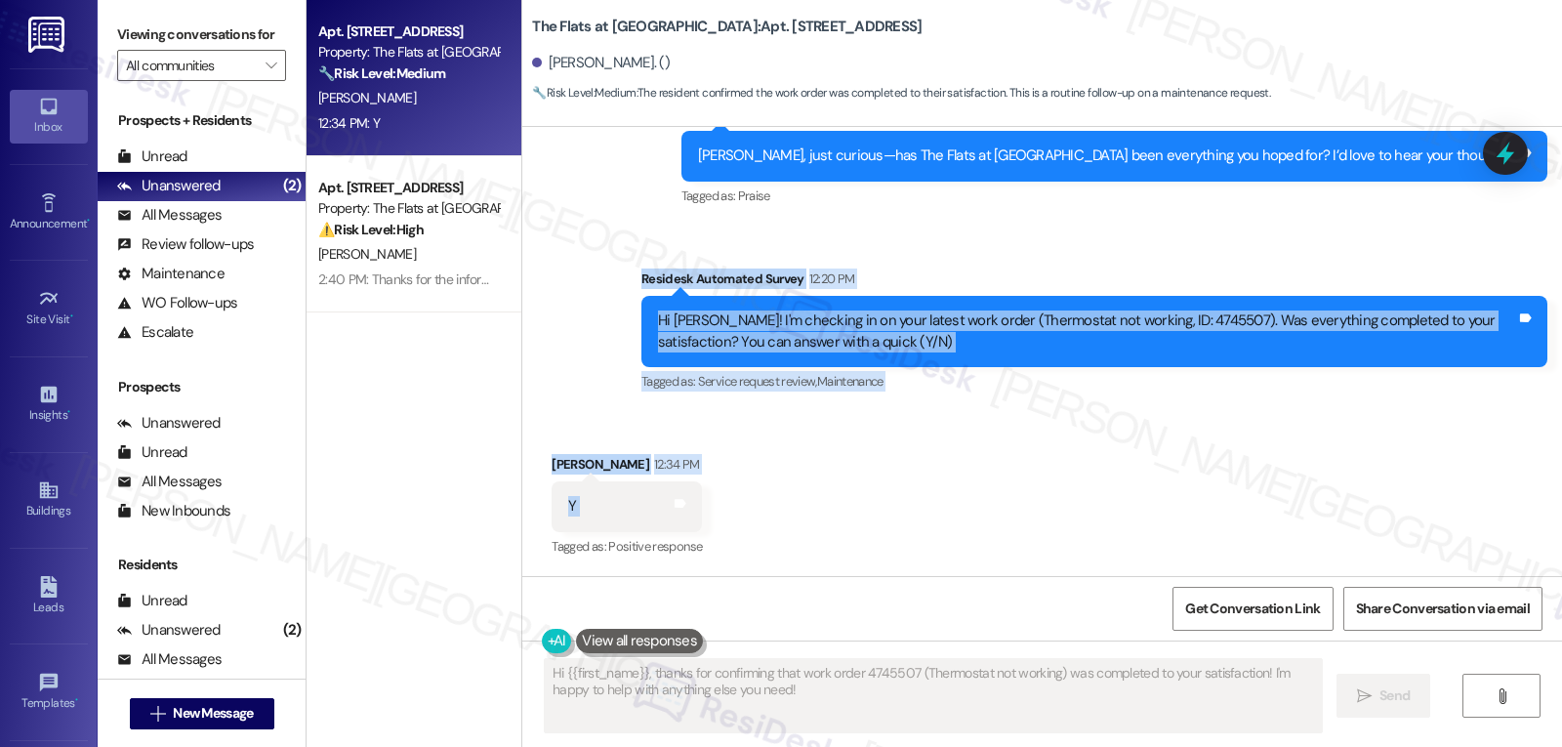
drag, startPoint x: 619, startPoint y: 277, endPoint x: 805, endPoint y: 525, distance: 310.2
click at [805, 525] on div "Lease started [DATE] 7:00 PM Survey, sent via SMS Residesk Automated Survey [DA…" at bounding box center [1042, 351] width 1040 height 449
copy div "Residesk Automated Survey 12:20 PM Hi [PERSON_NAME]! I'm checking in on your la…"
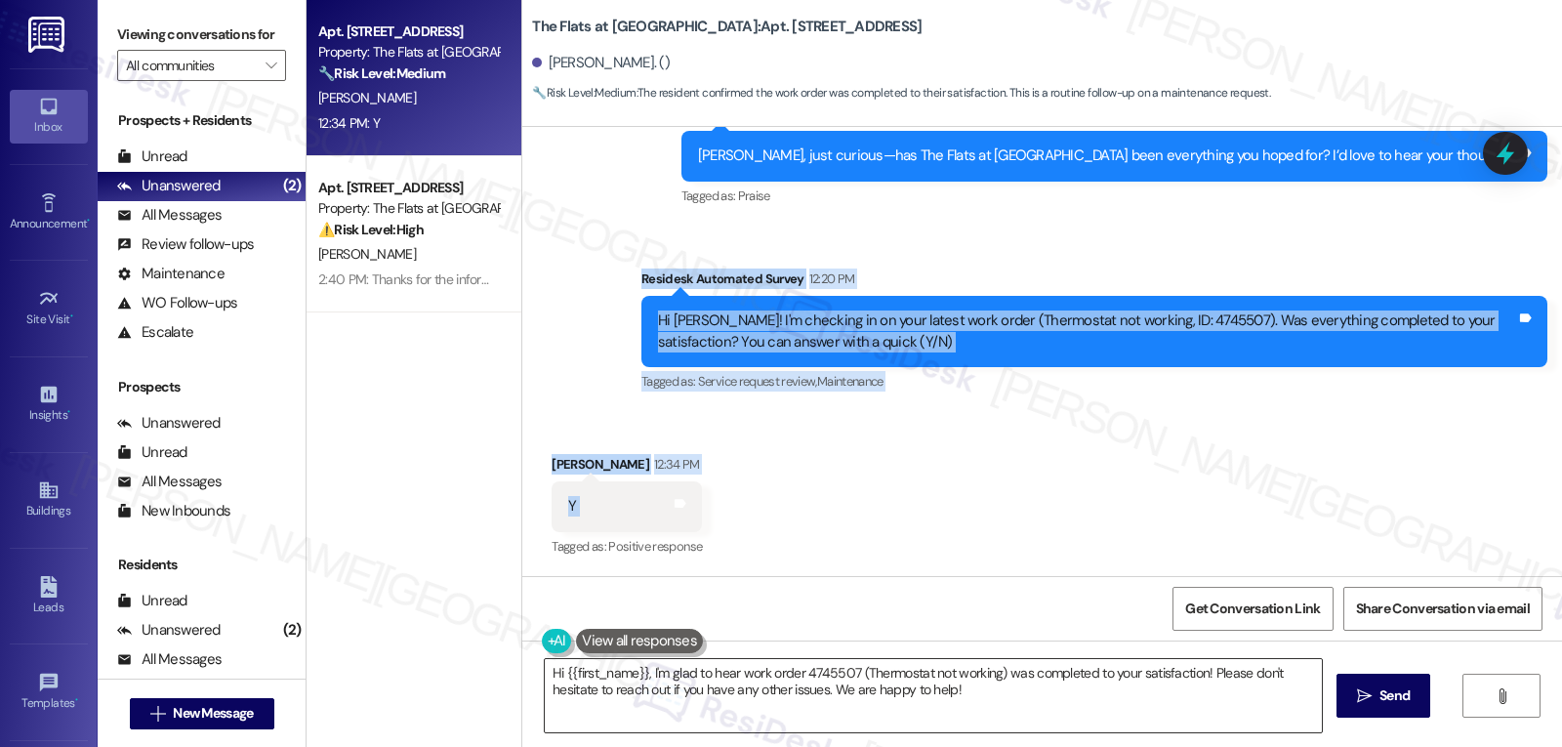
click at [823, 724] on textarea "Hi {{first_name}}, I'm glad to hear work order 4745507 (Thermostat not working)…" at bounding box center [933, 695] width 777 height 73
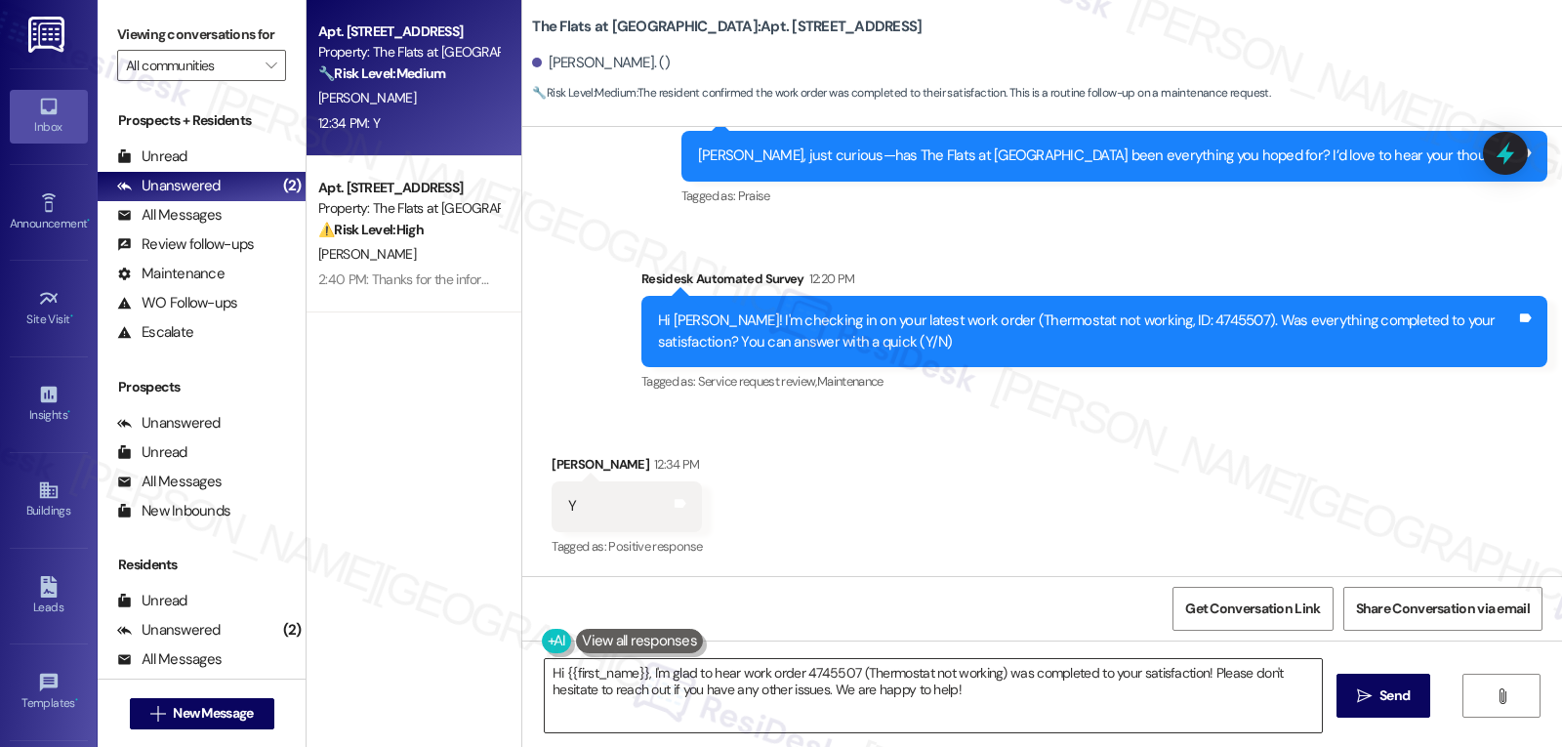
paste textarea "Thanks for confirming, [PERSON_NAME]! Glad to hear your thermostat’s all set. I…"
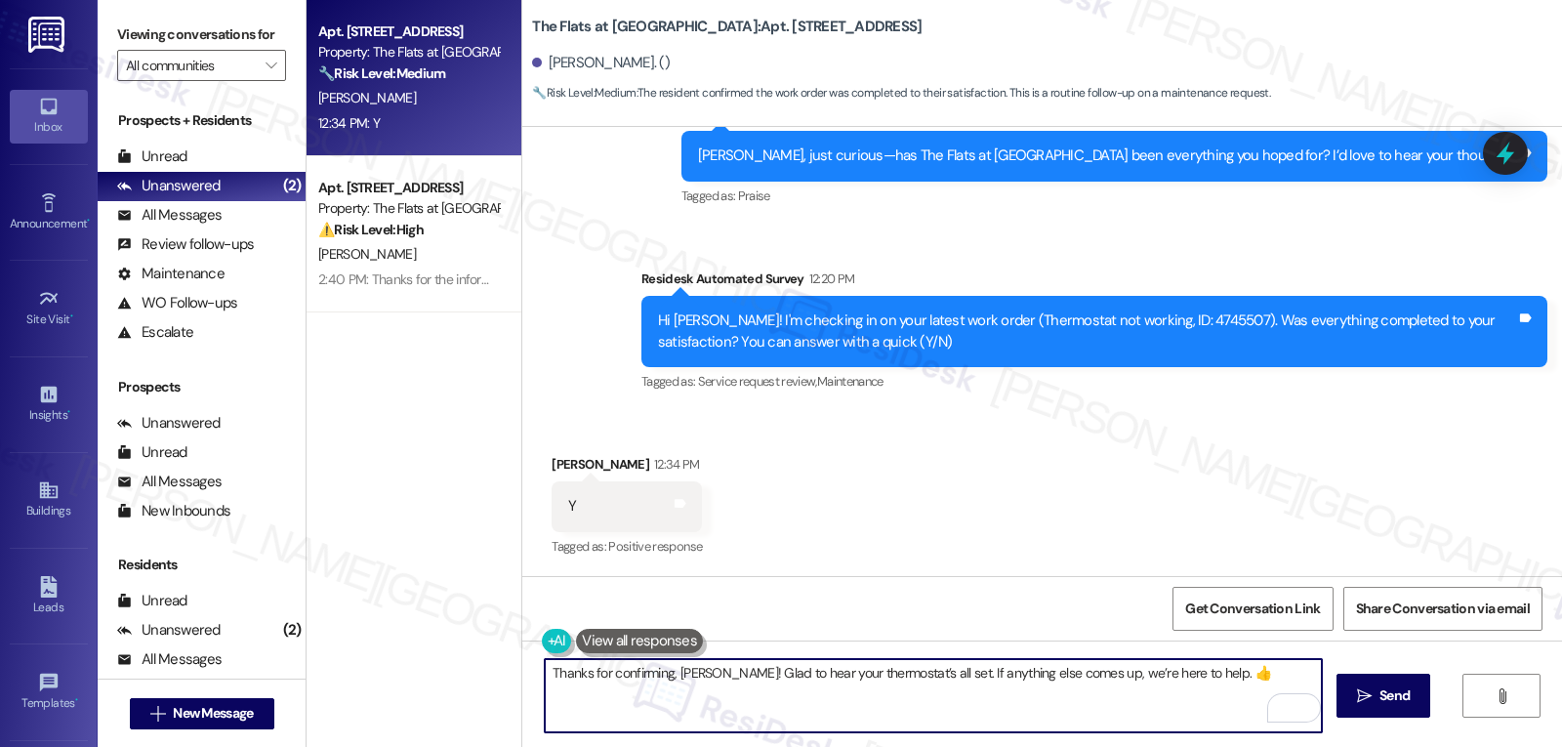
click at [1063, 677] on textarea "Thanks for confirming, [PERSON_NAME]! Glad to hear your thermostat’s all set. I…" at bounding box center [933, 695] width 777 height 73
click at [1243, 693] on textarea "Thanks for confirming, [PERSON_NAME]! Glad to hear your thermostat’s all set. I…" at bounding box center [933, 695] width 777 height 73
type textarea "Thanks for confirming, [PERSON_NAME]! Glad to hear your thermostat’s all set. I…"
click at [1405, 698] on span "Send" at bounding box center [1394, 695] width 38 height 20
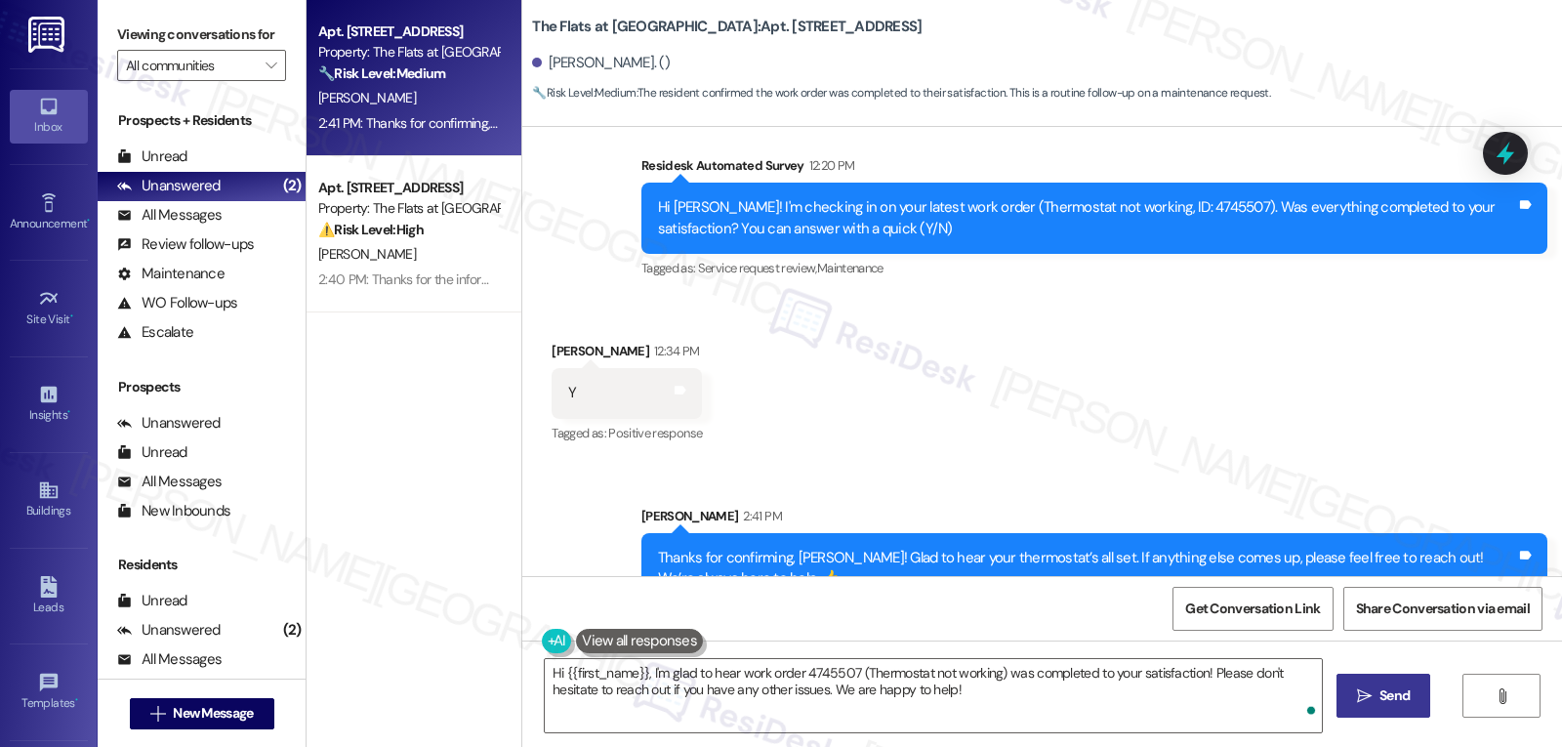
scroll to position [1723, 0]
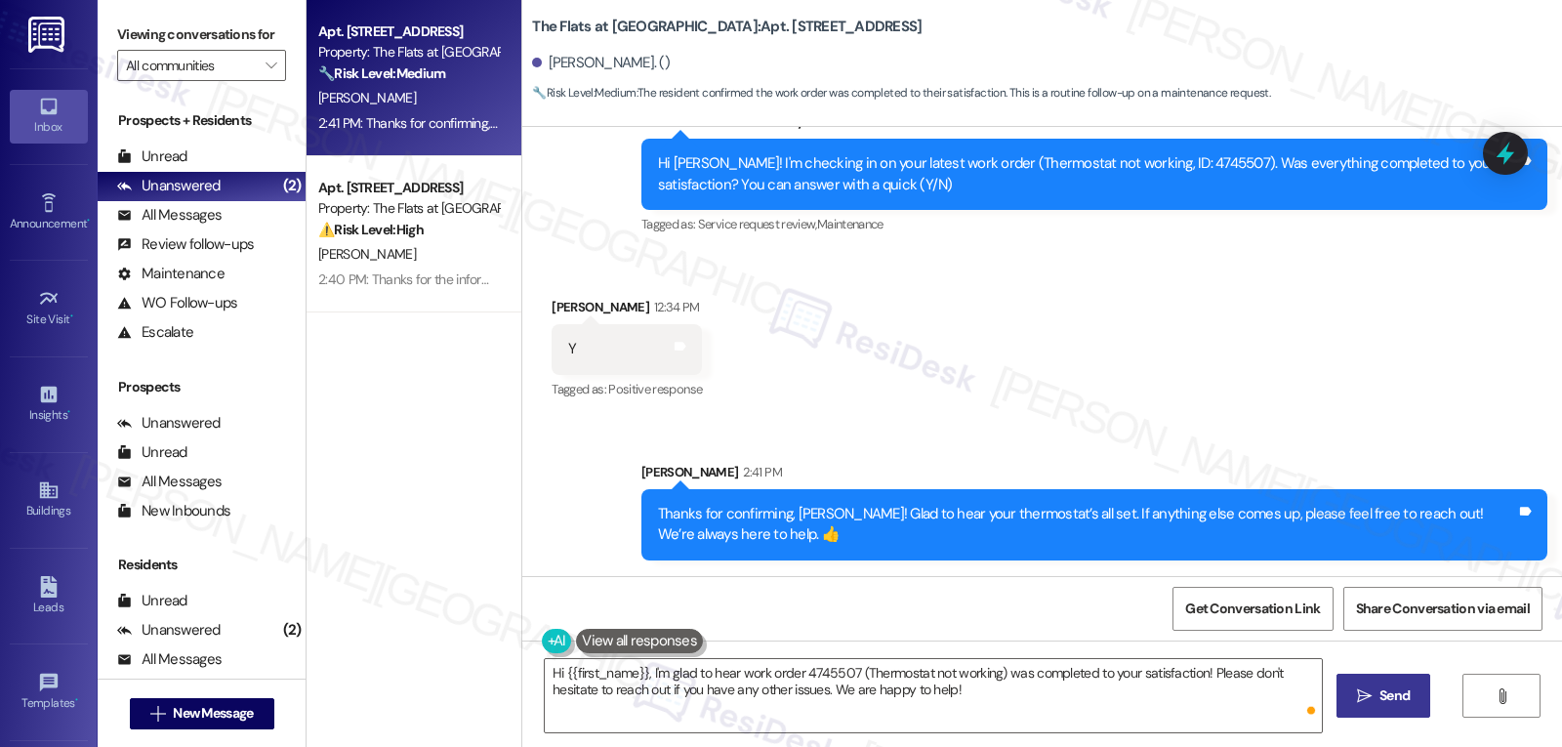
click at [785, 515] on div "Thanks for confirming, [PERSON_NAME]! Glad to hear your thermostat’s all set. I…" at bounding box center [1087, 525] width 858 height 42
click at [784, 514] on div "Thanks for confirming, [PERSON_NAME]! Glad to hear your thermostat’s all set. I…" at bounding box center [1087, 525] width 858 height 42
copy div "Kabir"
click at [789, 692] on textarea "Hi {{first_name}}, I'm glad to hear work order 4745507 (Thermostat not working)…" at bounding box center [933, 695] width 777 height 73
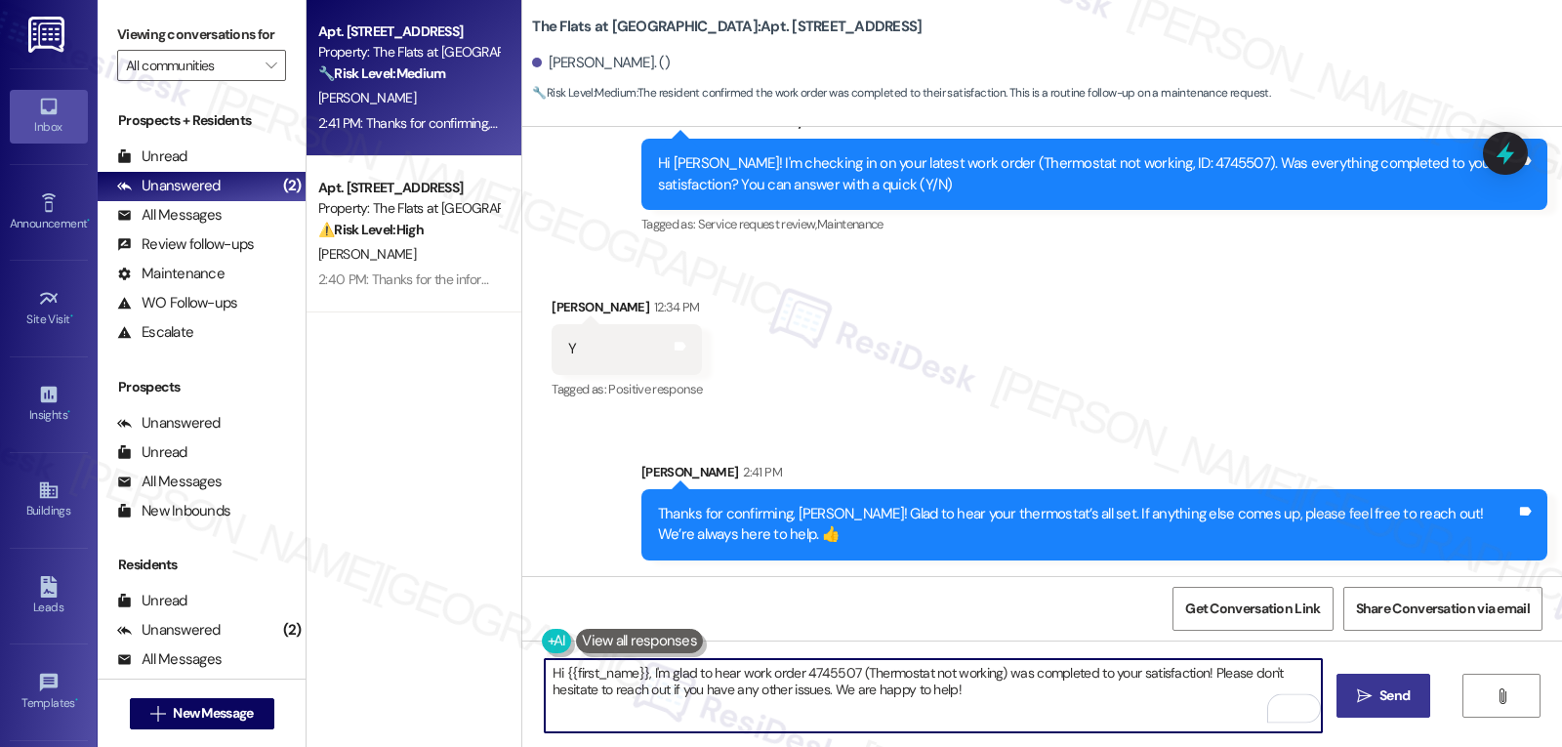
paste textarea "Kabir"
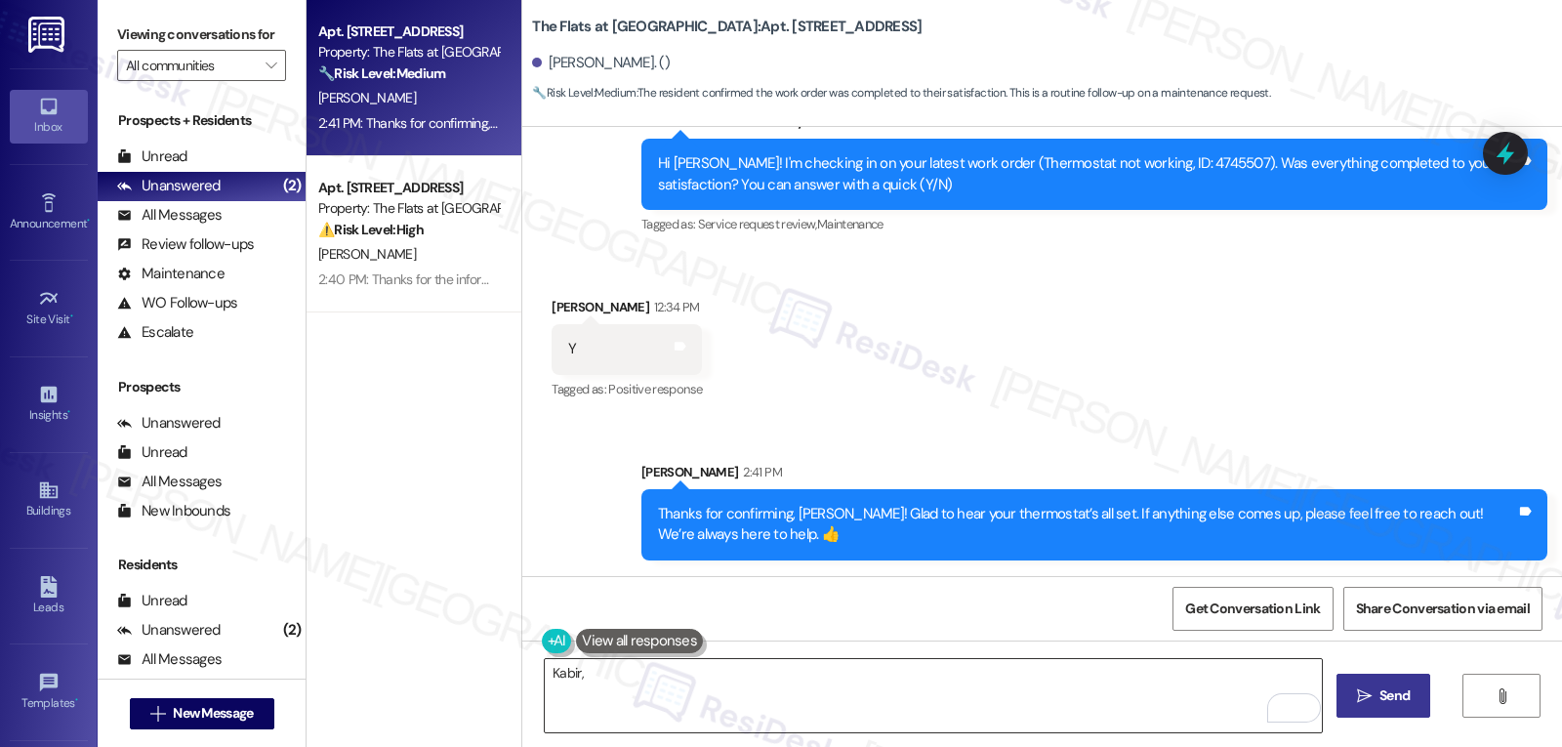
click at [757, 715] on textarea "Kabir," at bounding box center [933, 695] width 777 height 73
paste textarea "I hope you’re enjoying your time at {{property}}! Has it been meeting your expe…"
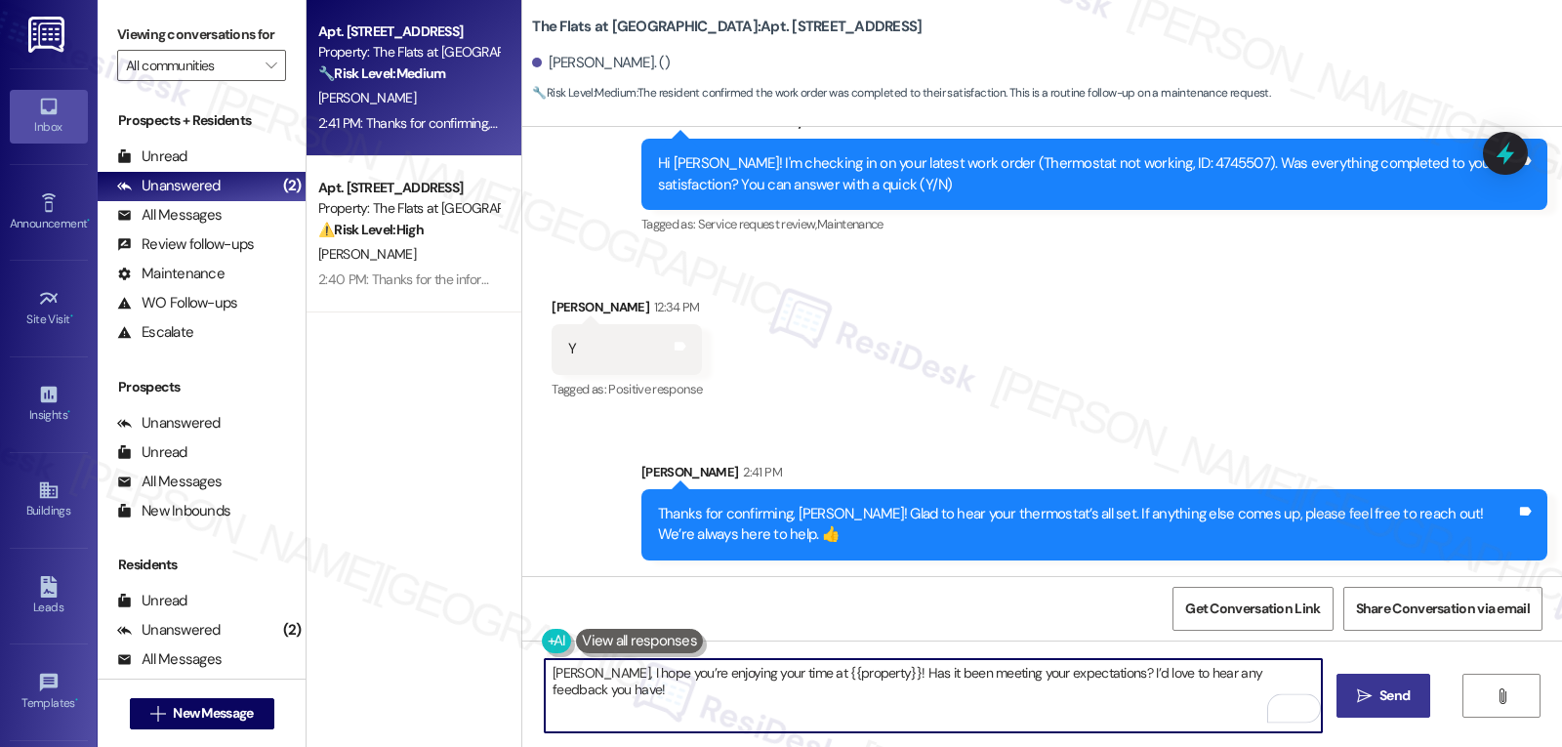
type textarea "[PERSON_NAME], I hope you’re enjoying your time at {{property}}! Has it been me…"
click at [1387, 703] on span "Send" at bounding box center [1394, 695] width 30 height 20
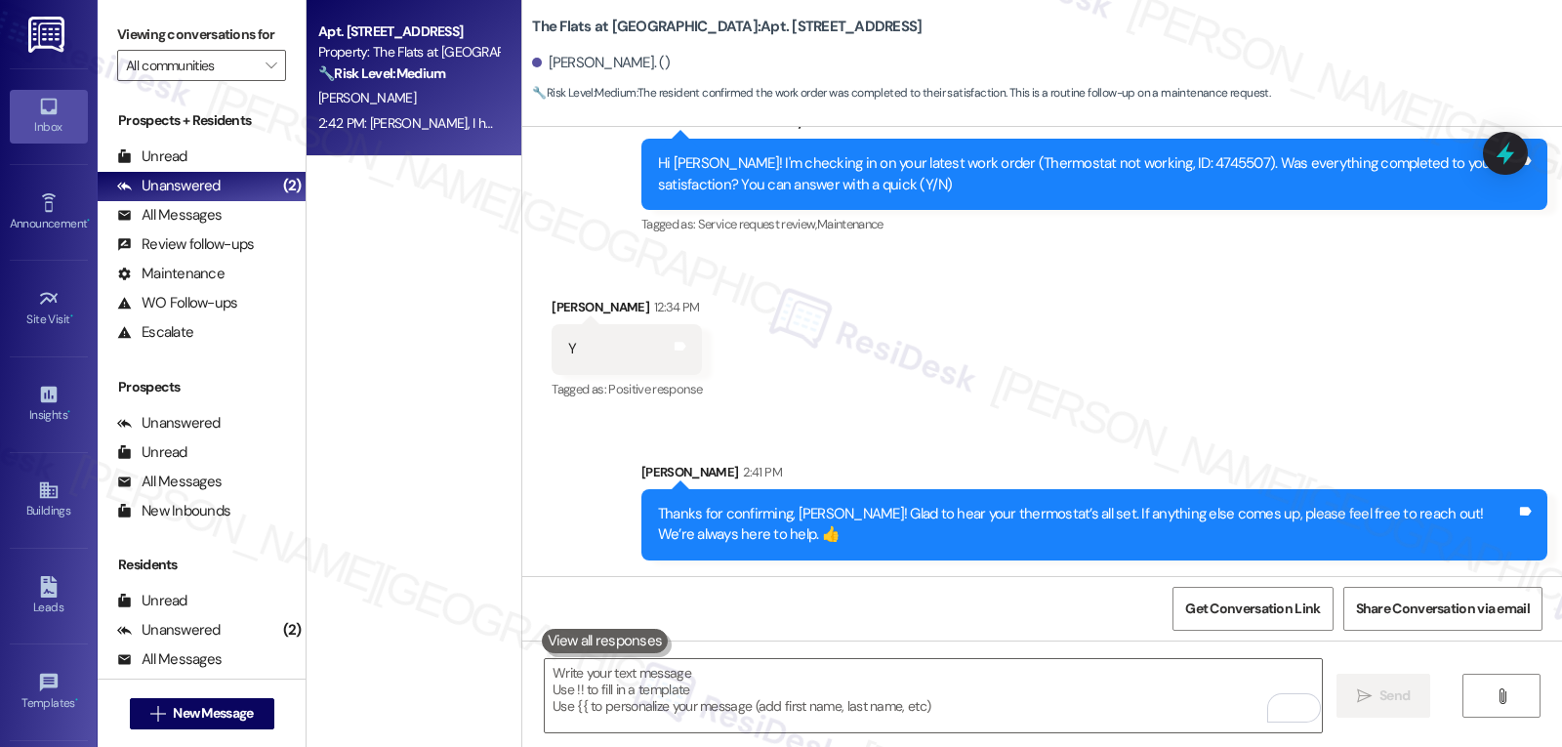
scroll to position [1859, 0]
